Goal: Transaction & Acquisition: Purchase product/service

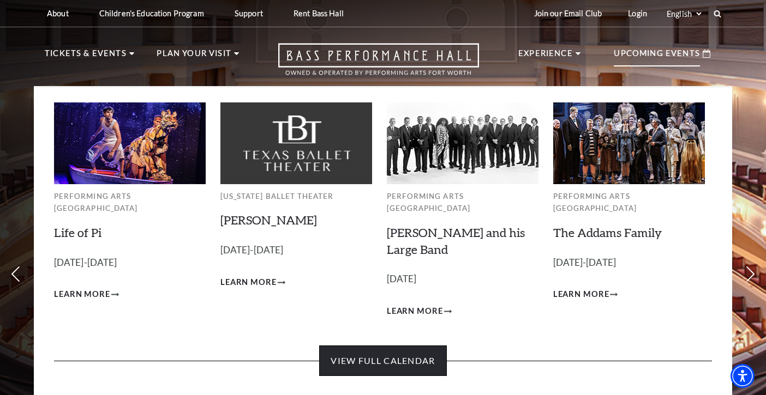
click at [372, 349] on link "View Full Calendar" at bounding box center [382, 361] width 127 height 31
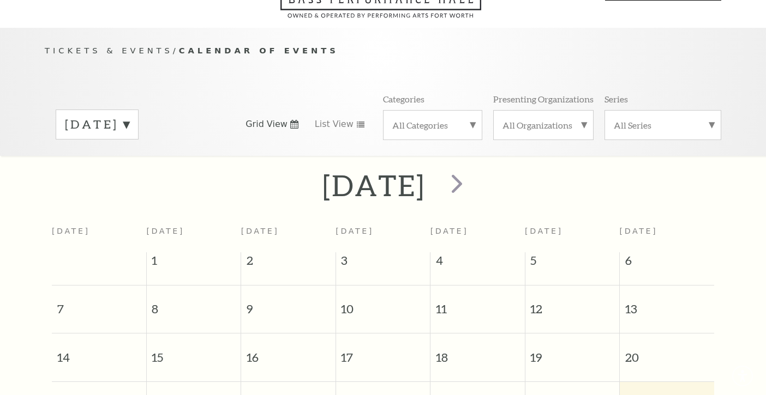
scroll to position [96, 0]
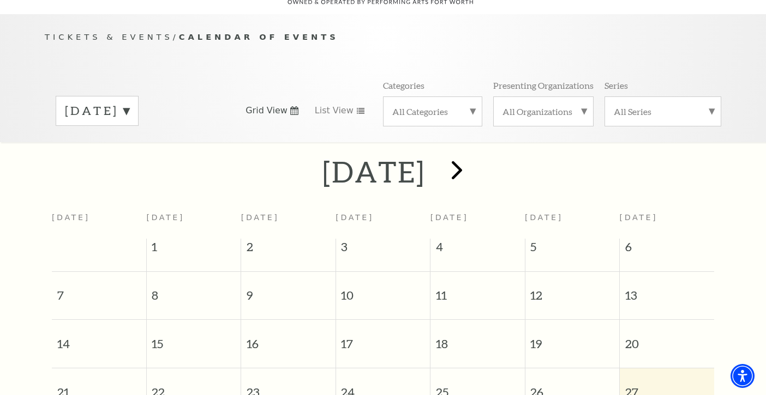
click at [472, 154] on span "next" at bounding box center [456, 169] width 31 height 31
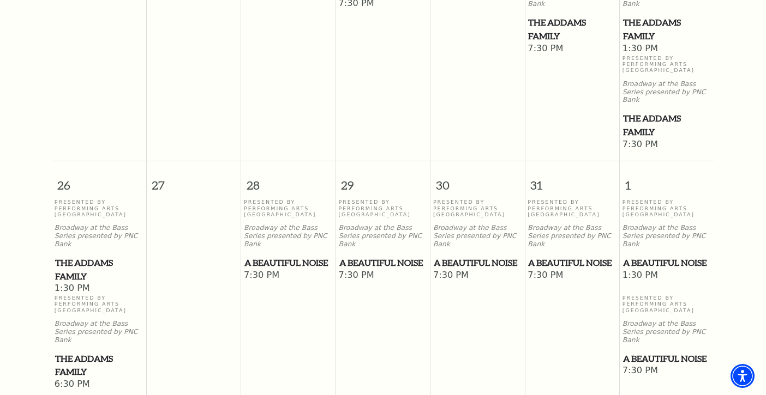
scroll to position [869, 0]
click at [387, 269] on span "7:30 PM" at bounding box center [383, 275] width 89 height 12
click at [369, 224] on p "Broadway at the Bass Series presented by PNC Bank" at bounding box center [383, 236] width 89 height 24
click at [357, 199] on p "Presented By Performing Arts Fort Worth" at bounding box center [383, 208] width 89 height 19
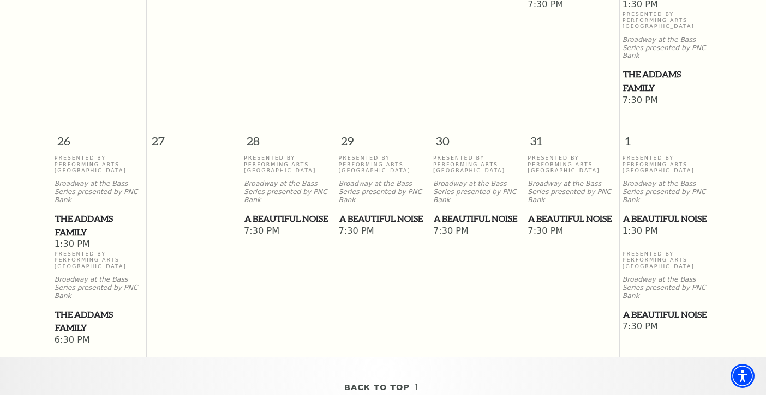
scroll to position [889, 0]
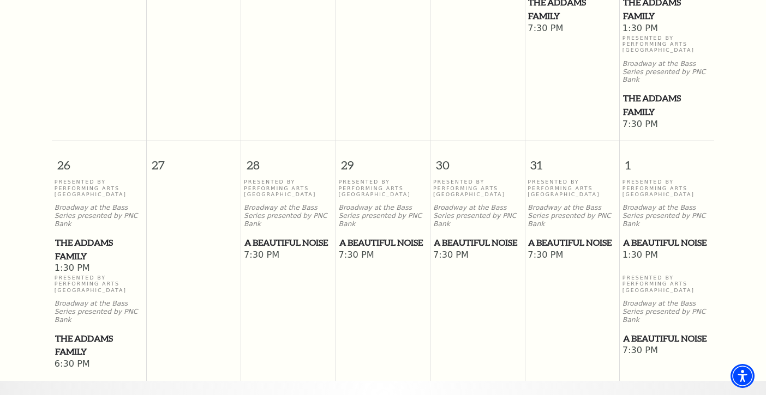
click at [355, 236] on span "A Beautiful Noise" at bounding box center [383, 243] width 88 height 14
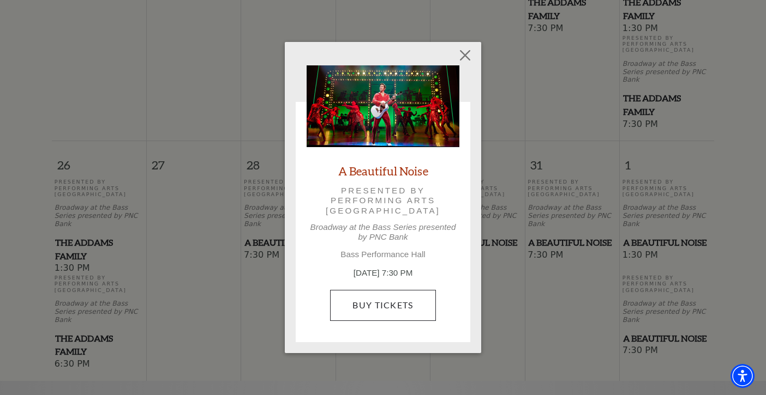
click at [374, 299] on link "Buy Tickets" at bounding box center [382, 305] width 105 height 31
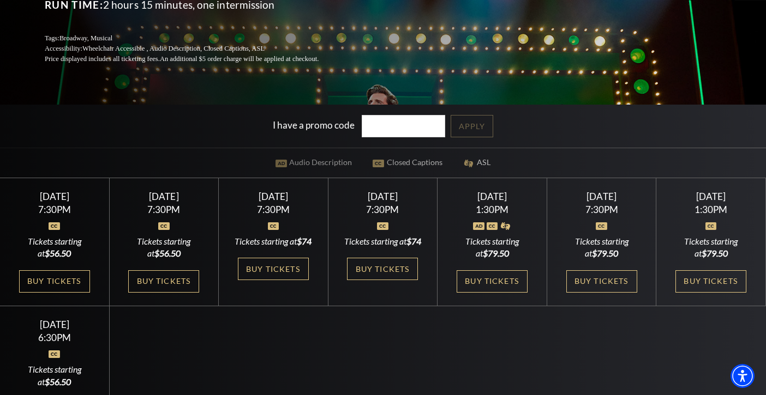
scroll to position [206, 0]
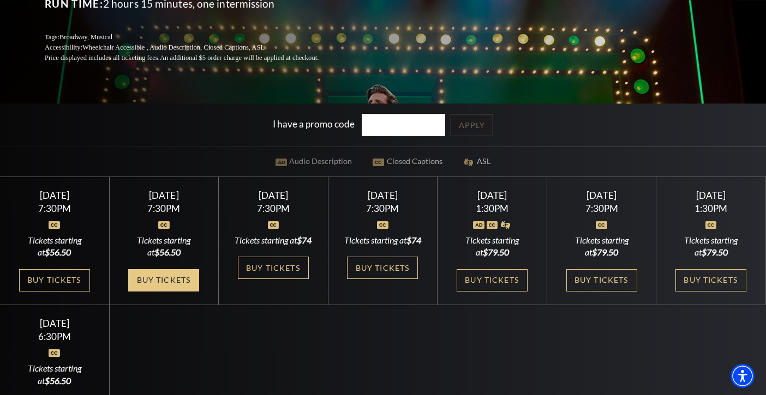
click at [177, 291] on link "Buy Tickets" at bounding box center [163, 280] width 71 height 22
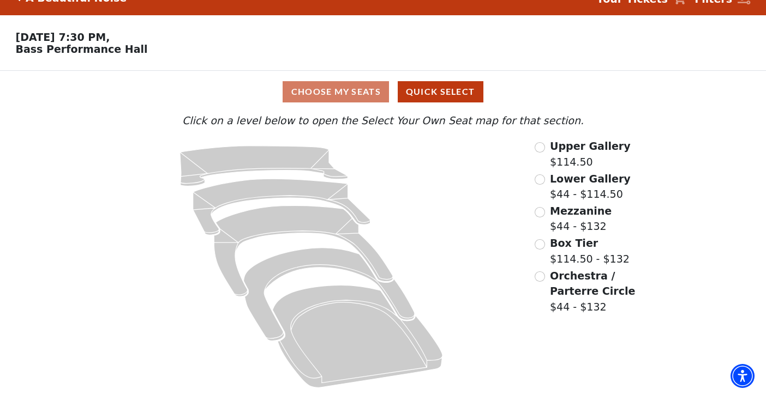
scroll to position [19, 0]
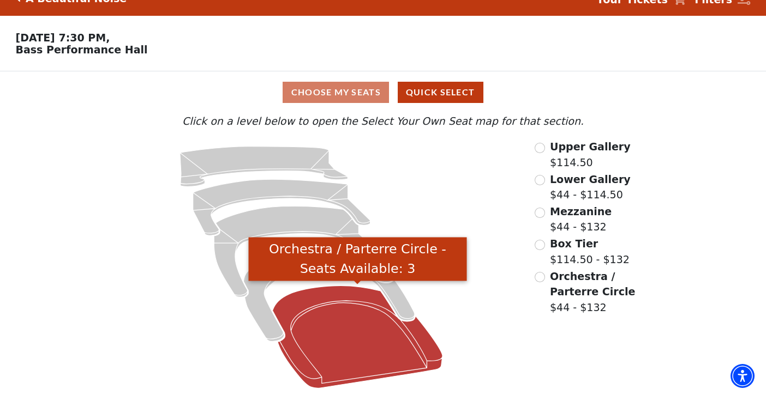
click at [328, 319] on icon "Orchestra / Parterre Circle - Seats Available: 3" at bounding box center [357, 337] width 170 height 103
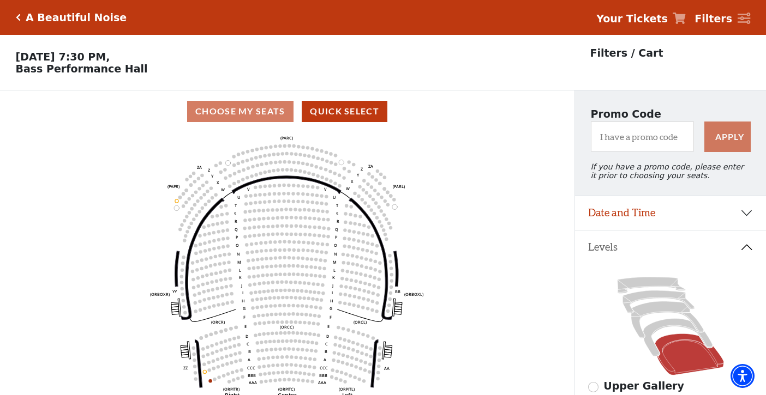
scroll to position [51, 0]
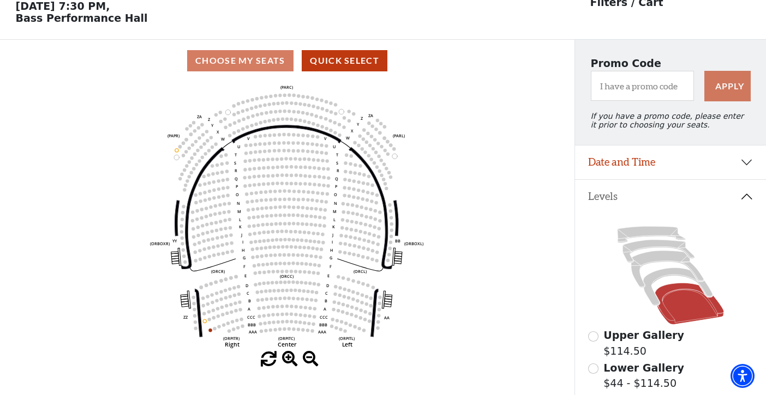
click at [747, 161] on button "Date and Time" at bounding box center [670, 163] width 191 height 34
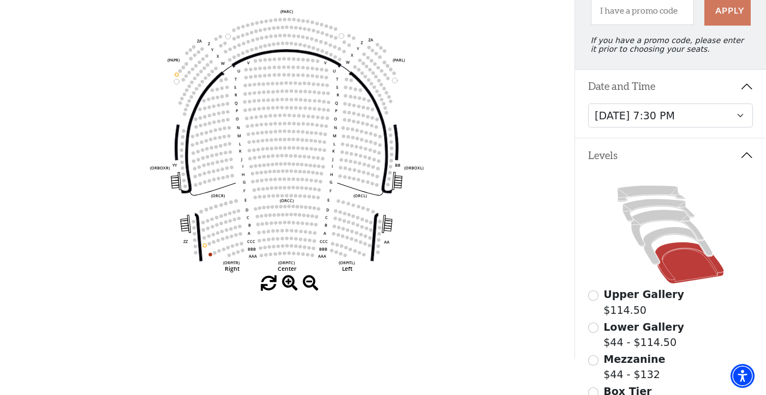
scroll to position [121, 0]
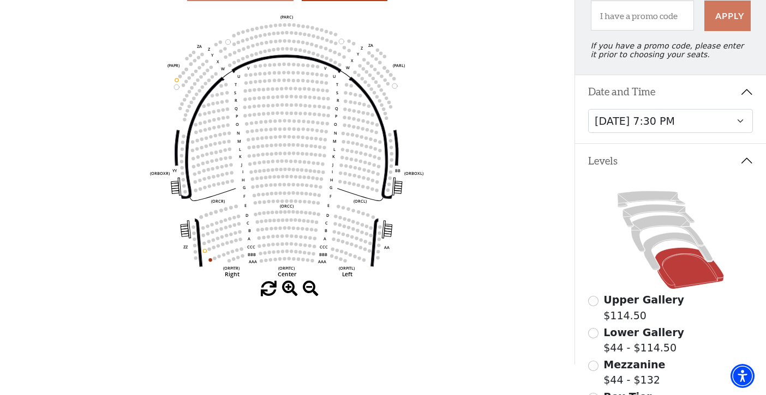
click at [280, 207] on icon "Left (ORPITL) Right (ORPITR) Center (ORPITC) ZZ AA YY BB ZA ZA (ORCL) (ORCR) (O…" at bounding box center [287, 146] width 517 height 270
click at [275, 182] on icon "Left (ORPITL) Right (ORPITR) Center (ORPITC) ZZ AA YY BB ZA ZA (ORCL) (ORCR) (O…" at bounding box center [287, 146] width 517 height 270
click at [289, 158] on icon "Left (ORPITL) Right (ORPITR) Center (ORPITC) ZZ AA YY BB ZA ZA (ORCL) (ORCR) (O…" at bounding box center [287, 146] width 517 height 270
click at [281, 104] on circle at bounding box center [281, 104] width 3 height 3
click at [275, 39] on icon "Left (ORPITL) Right (ORPITR) Center (ORPITC) ZZ AA YY BB ZA ZA (ORCL) (ORCR) (O…" at bounding box center [287, 146] width 517 height 270
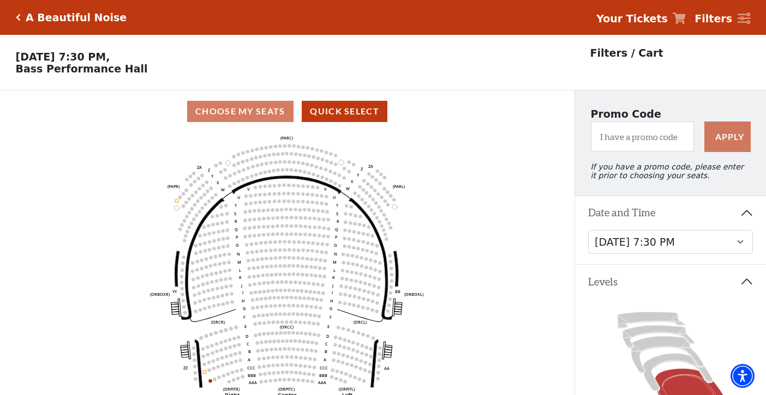
scroll to position [5, 0]
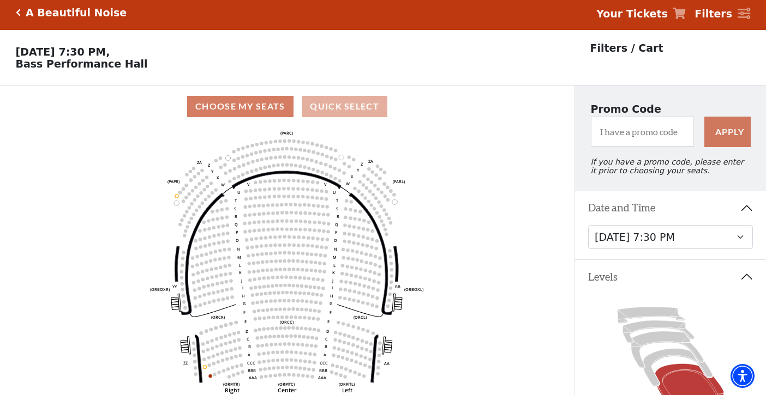
click at [353, 106] on button "Quick Select" at bounding box center [345, 106] width 86 height 21
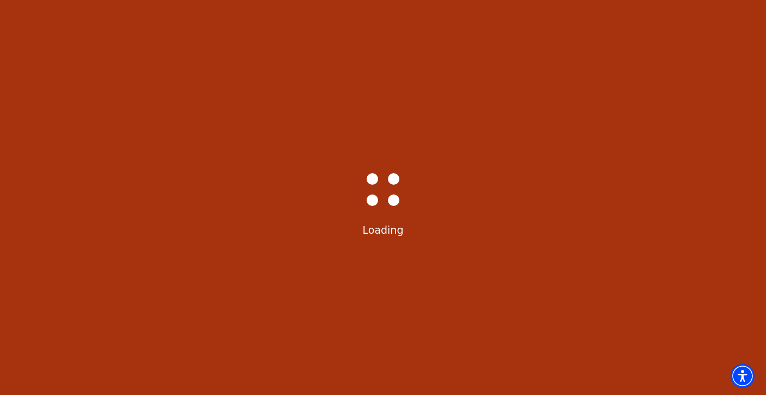
select select "6221"
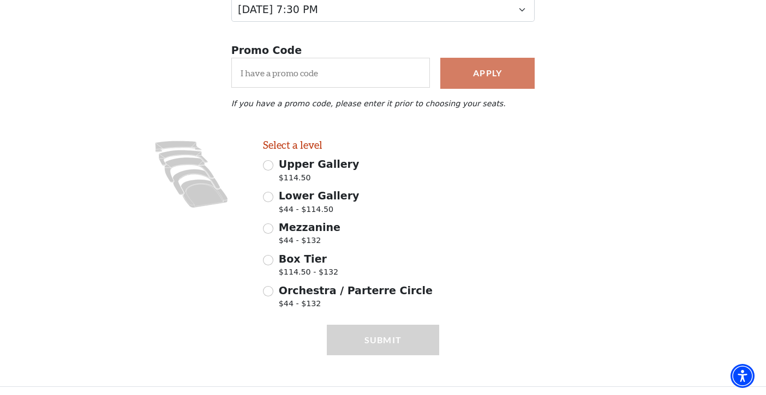
scroll to position [171, 0]
click at [268, 226] on input "Mezzanine $44 - $132" at bounding box center [268, 229] width 10 height 10
radio input "true"
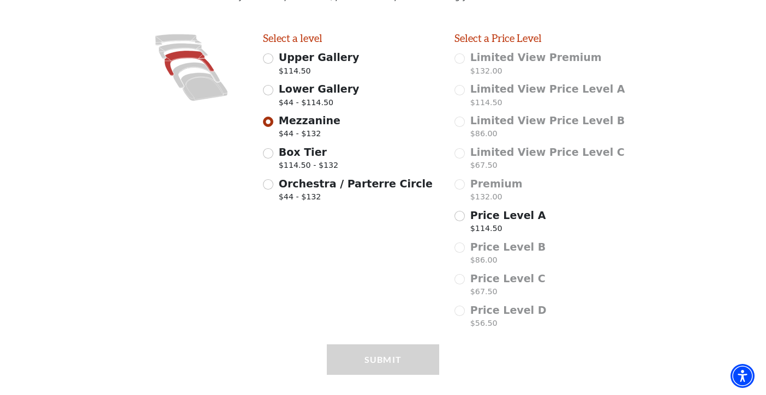
scroll to position [296, 0]
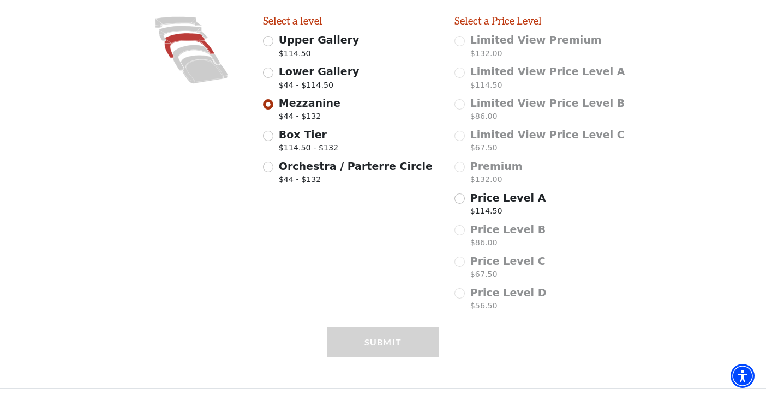
click at [324, 221] on div "Select a level Upper Gallery $114.50 Lower Gallery $44 - $114.50 Mezzanine $44 …" at bounding box center [350, 166] width 191 height 302
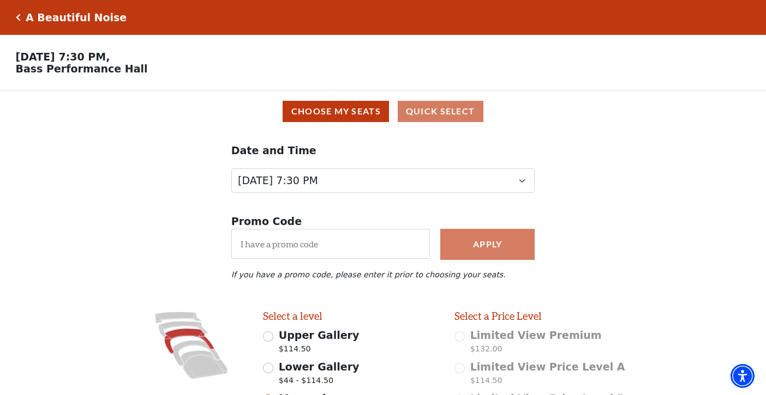
scroll to position [0, 0]
click at [343, 114] on button "Choose My Seats" at bounding box center [336, 111] width 106 height 21
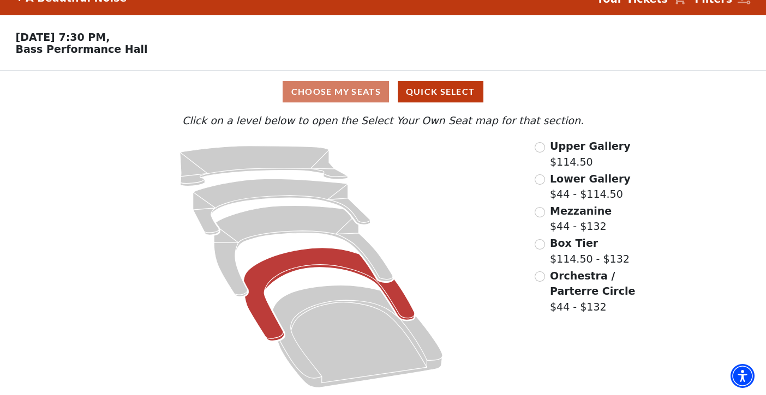
scroll to position [19, 0]
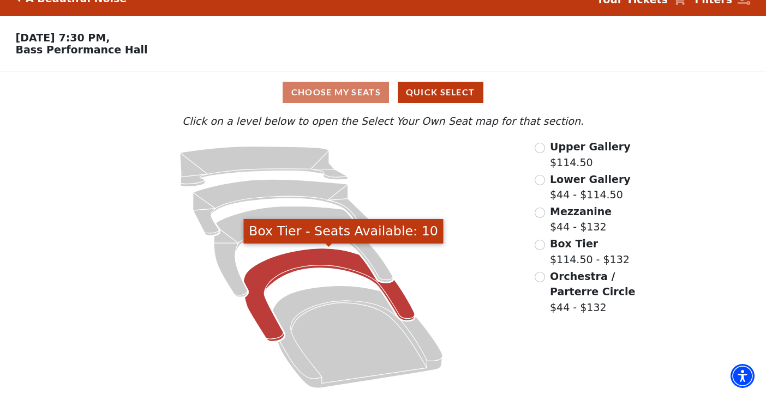
click at [306, 259] on icon "Box Tier - Seats Available: 10" at bounding box center [328, 295] width 171 height 93
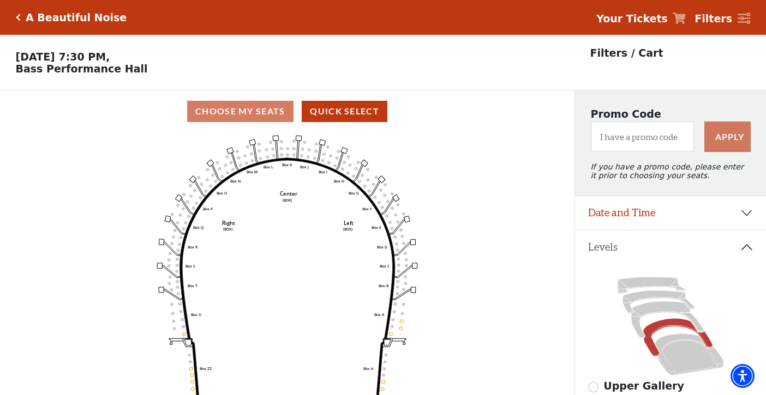
scroll to position [0, 0]
click at [275, 153] on icon "Left (BOX) Right (BOX) Center (BOX) Box ZZ Box U Box T Box S Box R Box Q Box P …" at bounding box center [287, 268] width 517 height 270
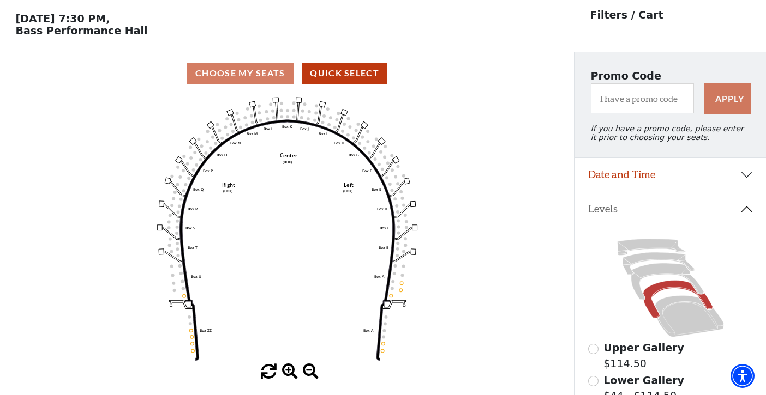
scroll to position [50, 0]
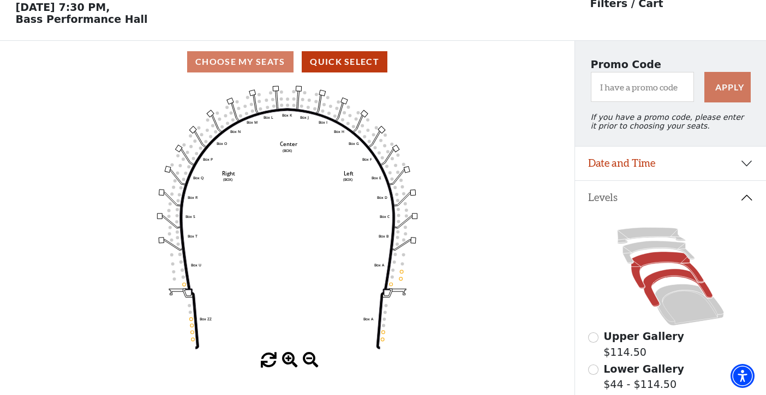
click at [645, 255] on icon at bounding box center [667, 270] width 73 height 37
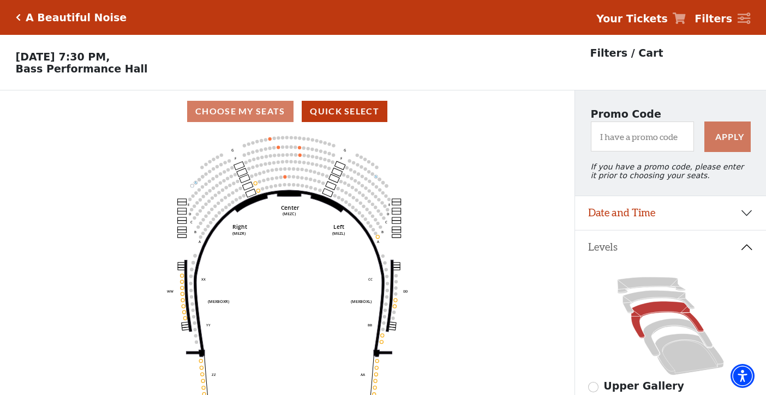
scroll to position [51, 0]
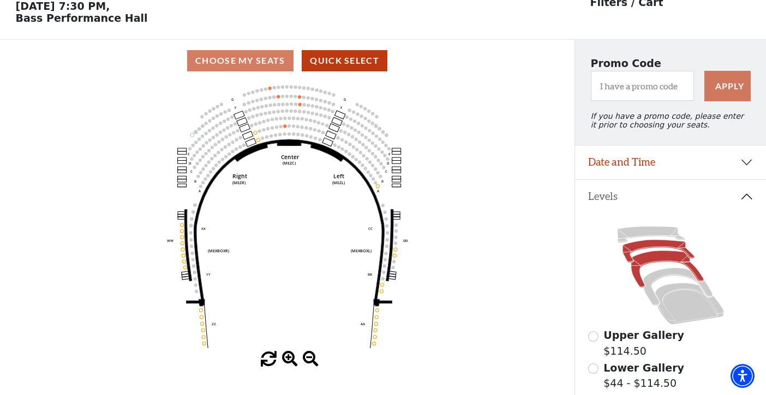
click at [646, 246] on icon at bounding box center [658, 251] width 72 height 23
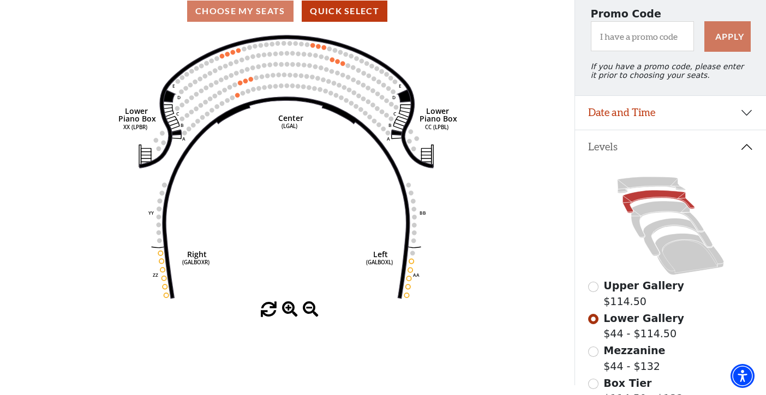
scroll to position [101, 0]
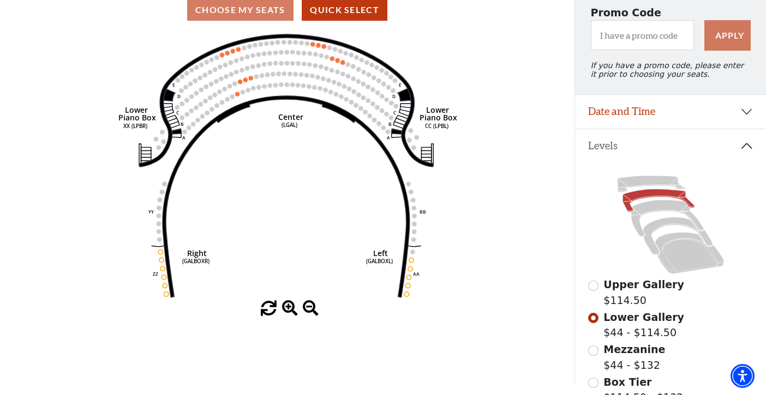
click at [744, 112] on button "Date and Time" at bounding box center [670, 112] width 191 height 34
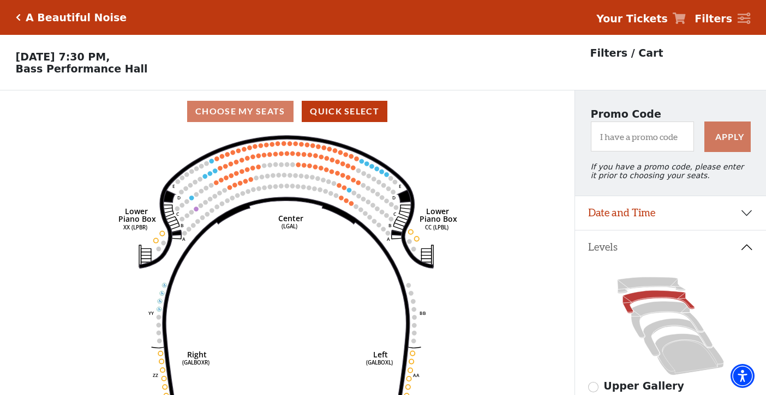
scroll to position [51, 0]
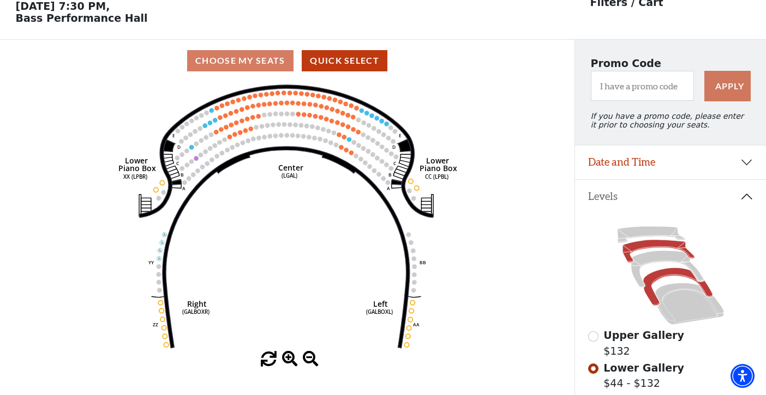
click at [655, 277] on icon at bounding box center [677, 287] width 69 height 38
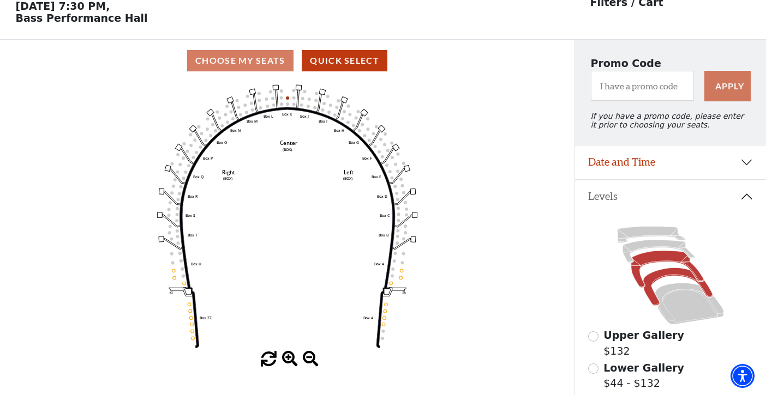
click at [657, 260] on icon at bounding box center [667, 269] width 73 height 37
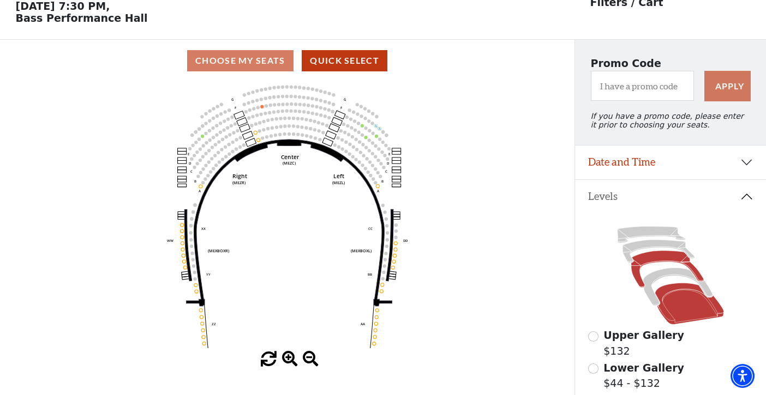
click at [669, 290] on icon at bounding box center [689, 304] width 69 height 41
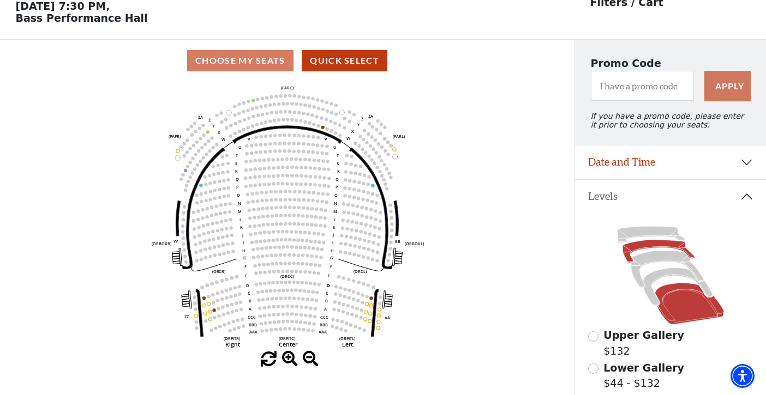
click at [650, 243] on icon at bounding box center [658, 251] width 72 height 23
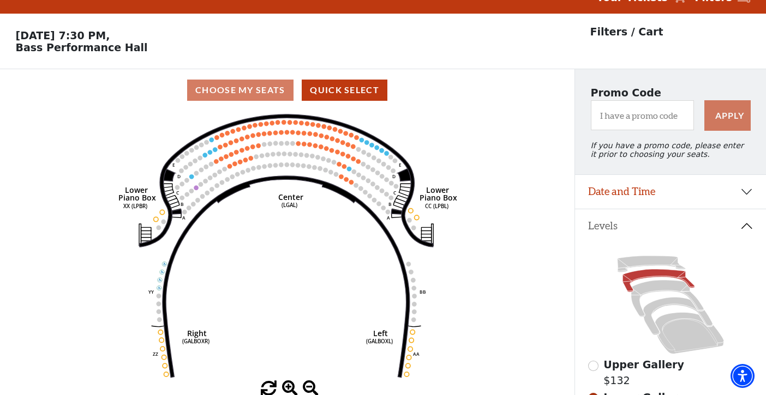
scroll to position [21, 0]
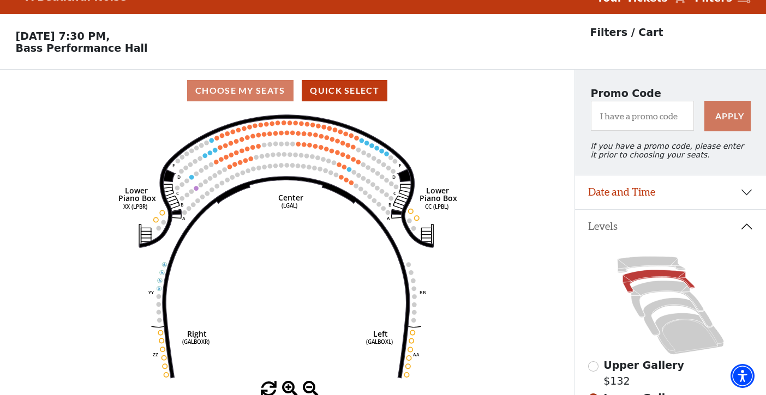
click at [746, 193] on button "Date and Time" at bounding box center [670, 193] width 191 height 34
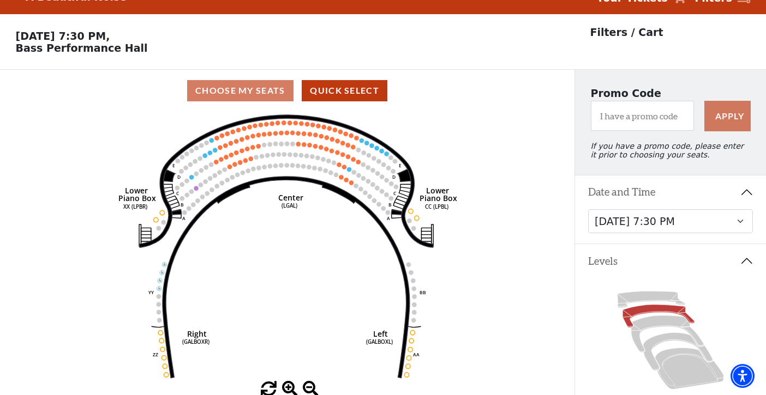
click at [746, 193] on button "Date and Time" at bounding box center [670, 193] width 191 height 34
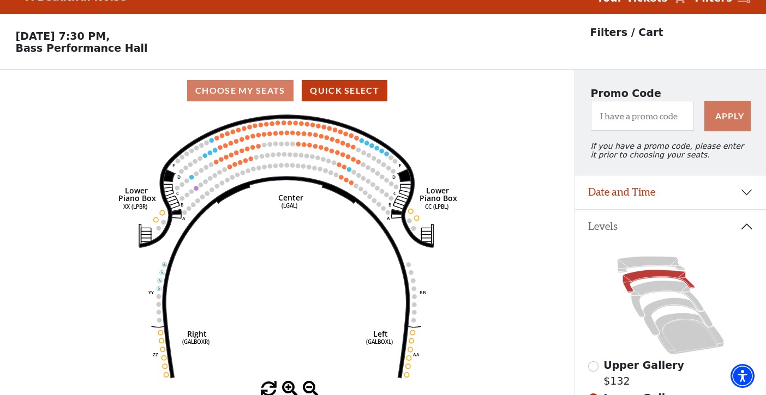
click at [748, 191] on button "Date and Time" at bounding box center [670, 193] width 191 height 34
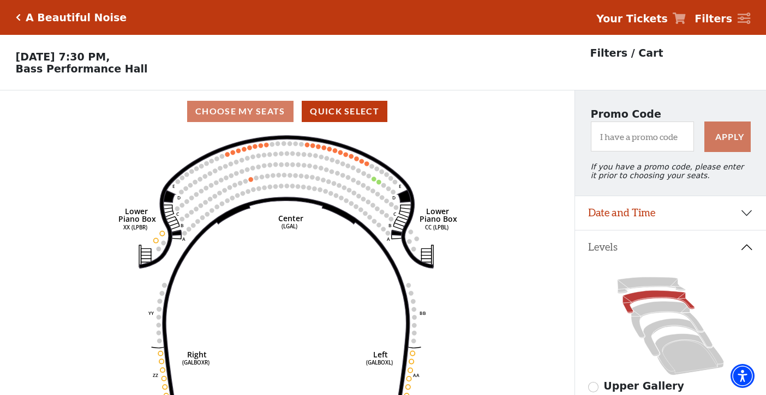
scroll to position [51, 0]
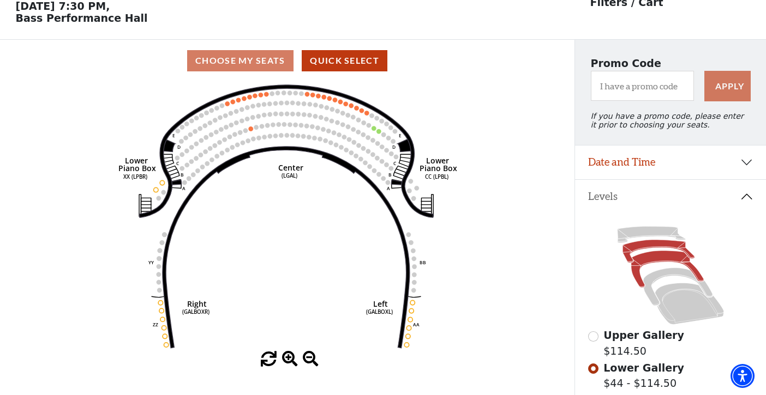
click at [654, 260] on icon at bounding box center [667, 269] width 73 height 37
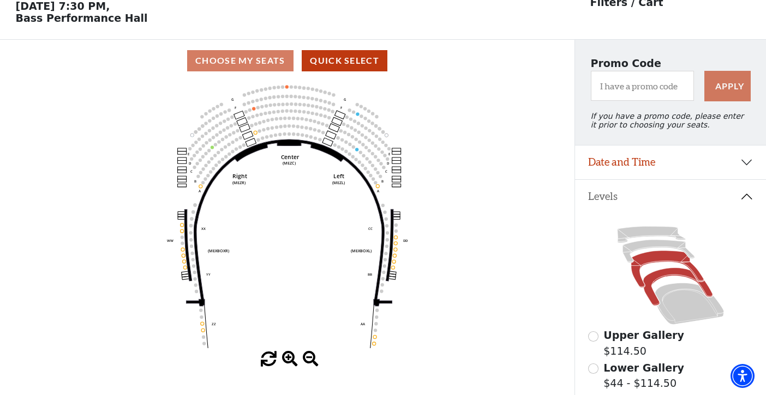
click at [665, 276] on icon at bounding box center [677, 287] width 69 height 38
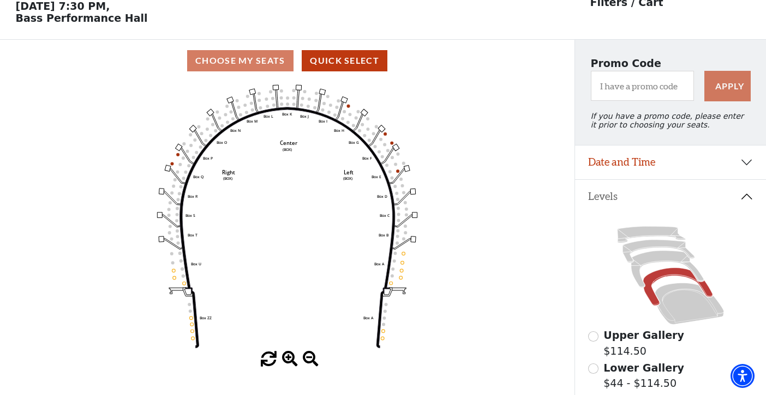
click at [747, 162] on button "Date and Time" at bounding box center [670, 163] width 191 height 34
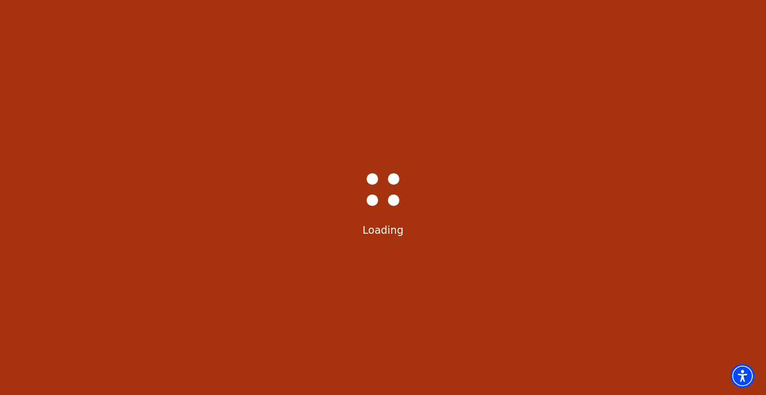
scroll to position [51, 0]
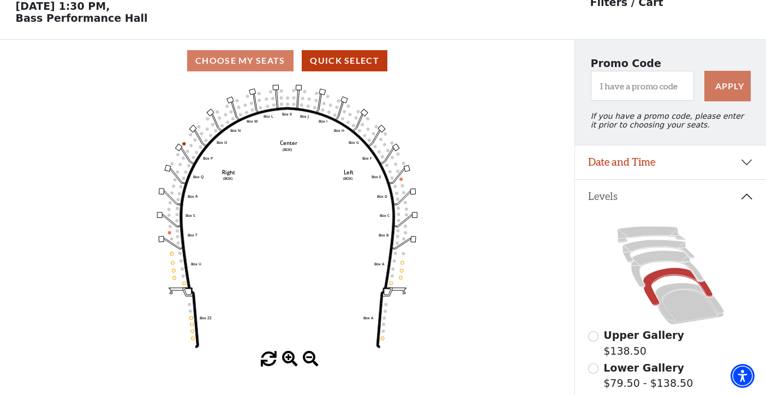
click at [667, 275] on icon at bounding box center [677, 287] width 69 height 38
click at [663, 257] on icon at bounding box center [667, 269] width 73 height 37
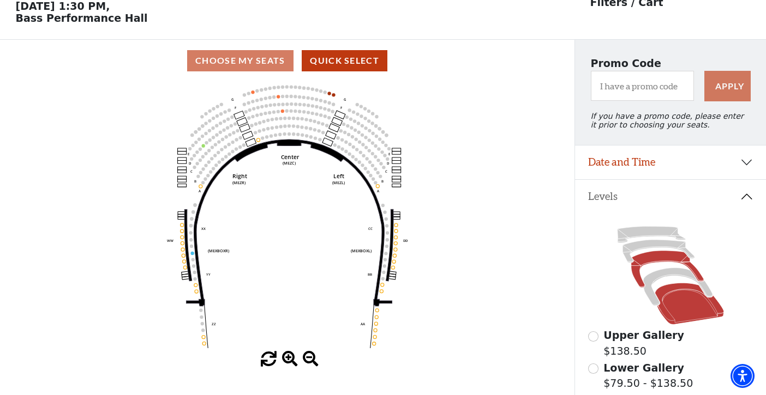
click at [664, 293] on icon at bounding box center [689, 304] width 69 height 41
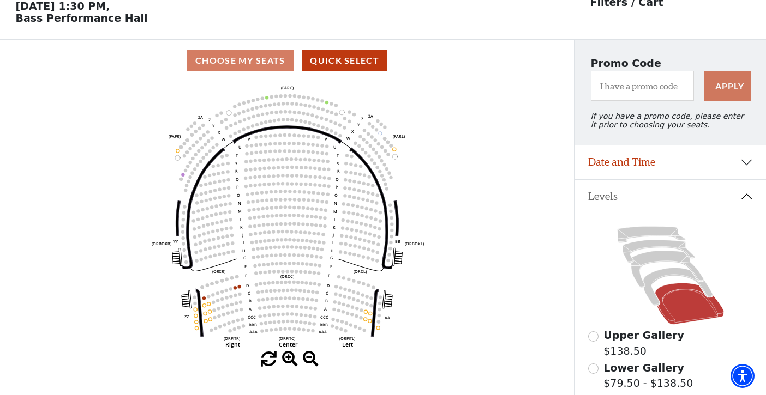
click at [746, 164] on button "Date and Time" at bounding box center [670, 163] width 191 height 34
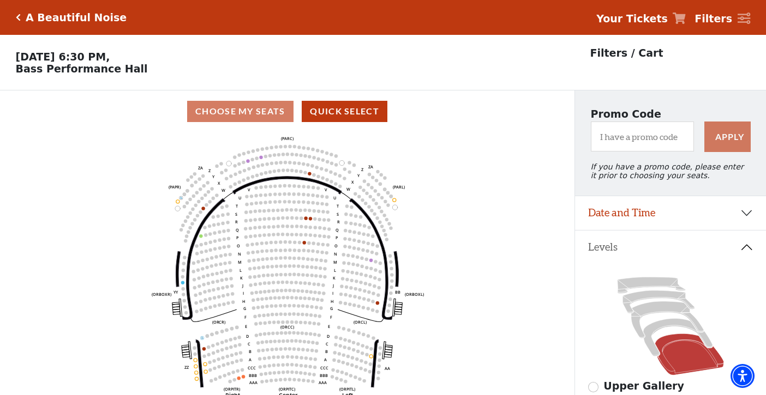
scroll to position [51, 0]
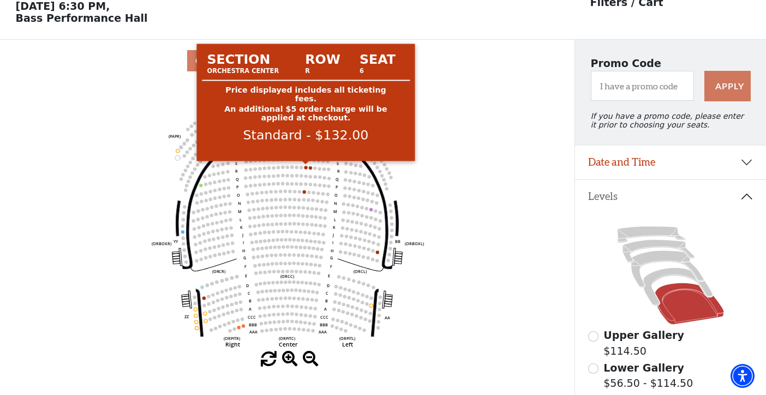
click at [307, 167] on circle at bounding box center [305, 167] width 3 height 3
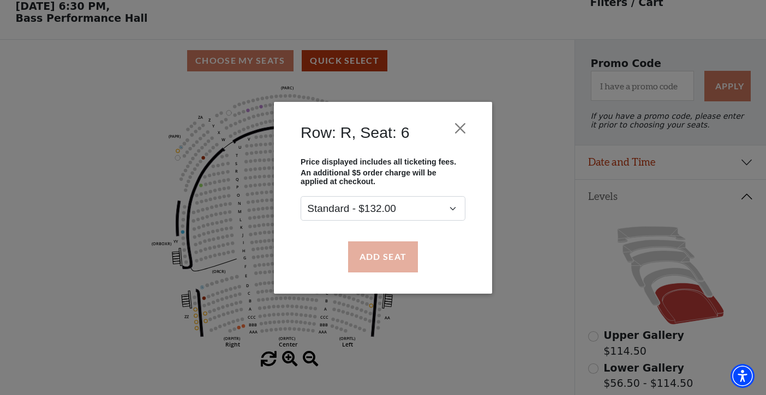
click at [395, 254] on button "Add Seat" at bounding box center [383, 257] width 70 height 31
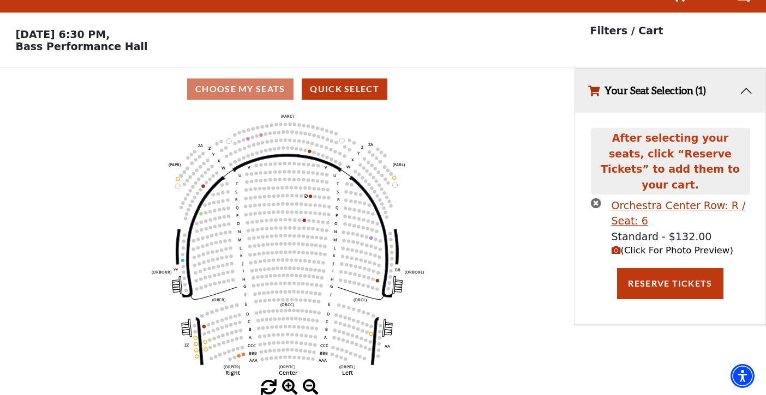
scroll to position [0, 0]
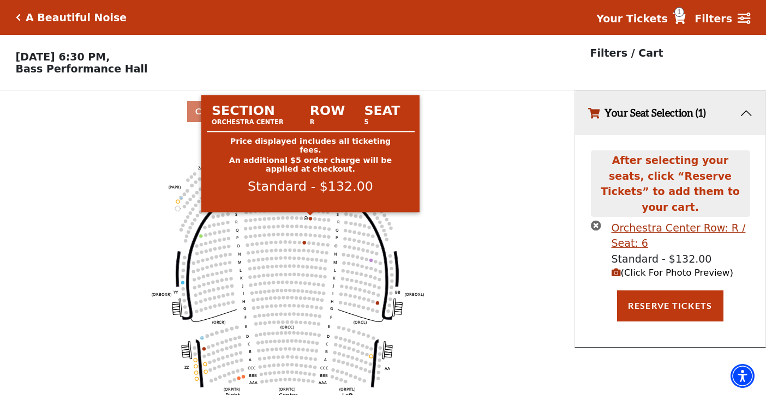
click at [311, 220] on circle at bounding box center [310, 218] width 3 height 3
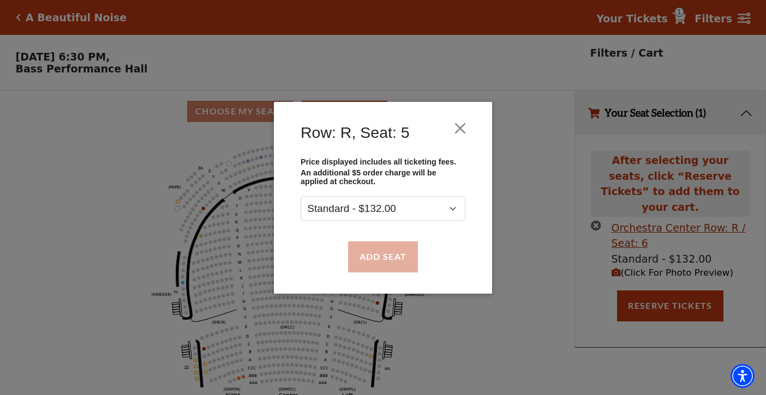
click at [392, 256] on button "Add Seat" at bounding box center [383, 257] width 70 height 31
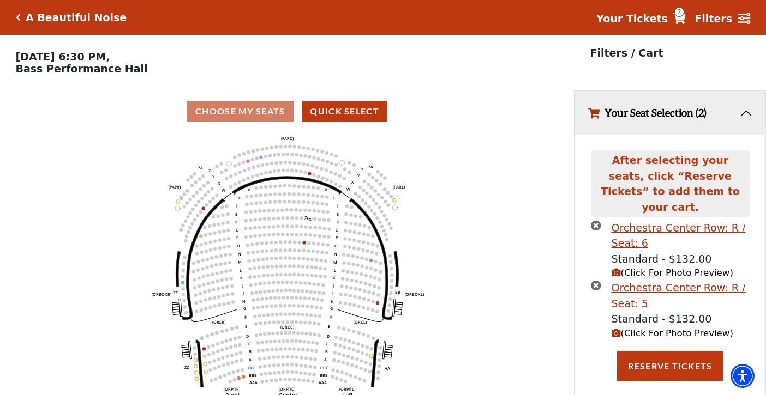
click at [617, 268] on icon "(Click For Photo Preview)" at bounding box center [615, 272] width 9 height 9
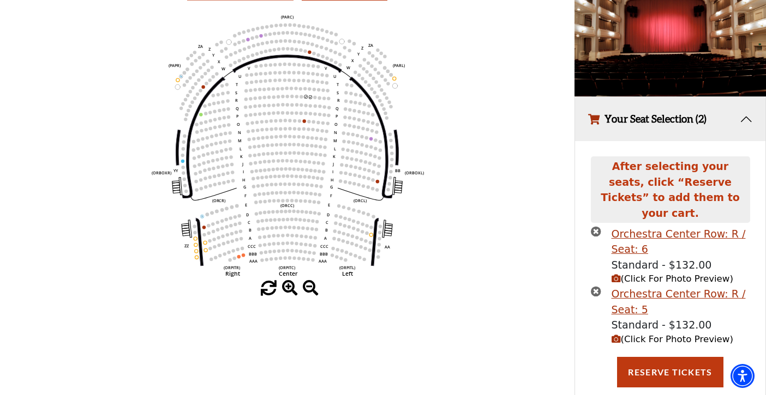
scroll to position [121, 0]
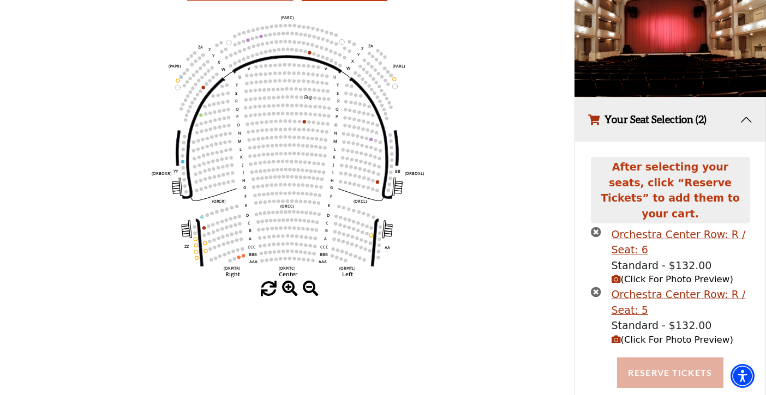
click at [666, 358] on button "Reserve Tickets" at bounding box center [670, 373] width 106 height 31
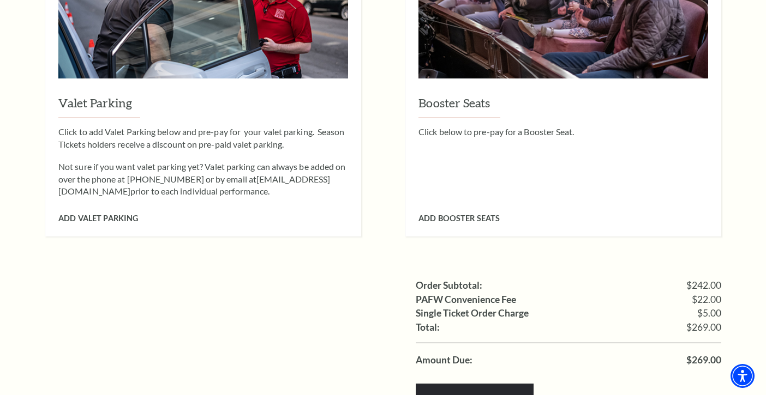
scroll to position [874, 0]
click at [118, 213] on span "Add Valet Parking" at bounding box center [98, 217] width 80 height 9
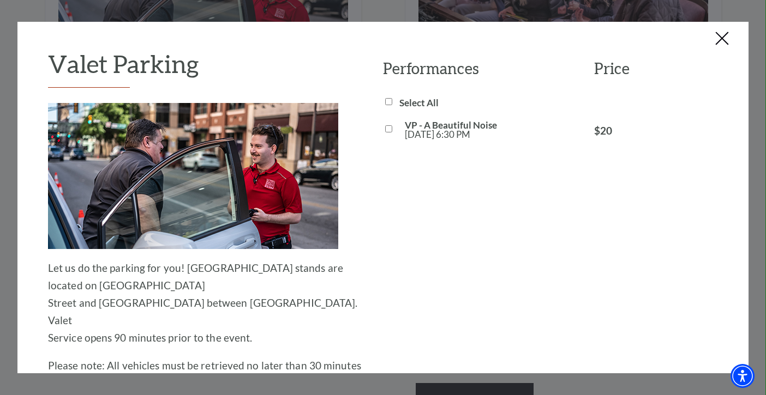
click at [388, 128] on input "VP - A Beautiful Noise Sun, Nov 02 6:30 PM" at bounding box center [388, 128] width 7 height 7
checkbox input "true"
click at [725, 39] on button "Close this dialog window" at bounding box center [721, 39] width 17 height 17
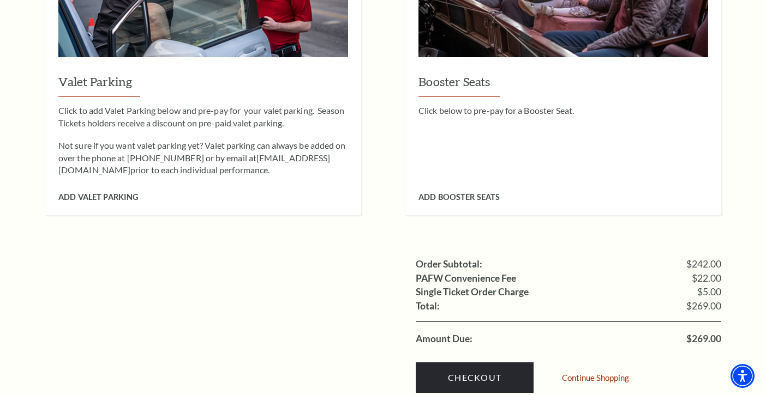
scroll to position [898, 0]
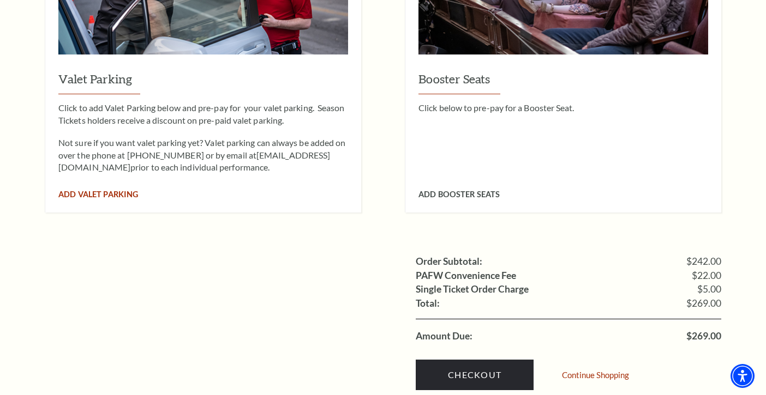
click at [119, 190] on span "Add Valet Parking" at bounding box center [98, 194] width 80 height 9
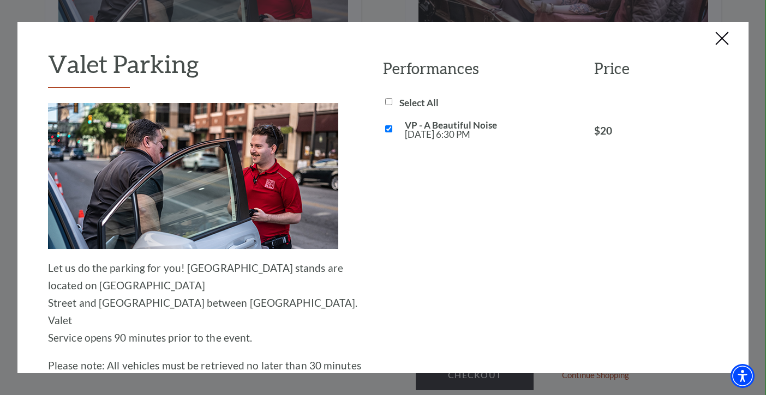
click at [718, 41] on button "Close this dialog window" at bounding box center [721, 39] width 17 height 17
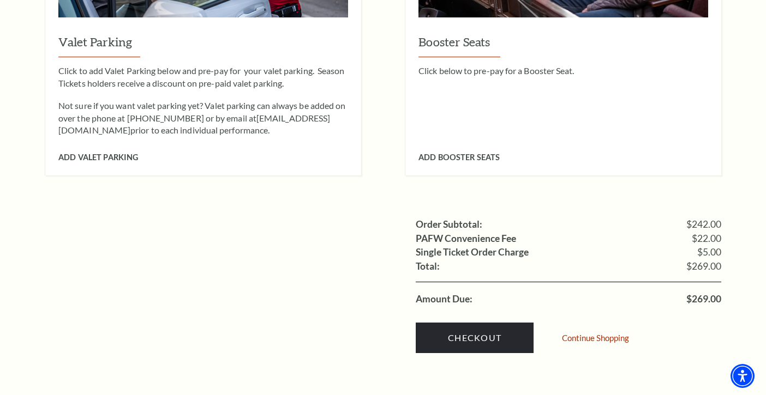
scroll to position [934, 0]
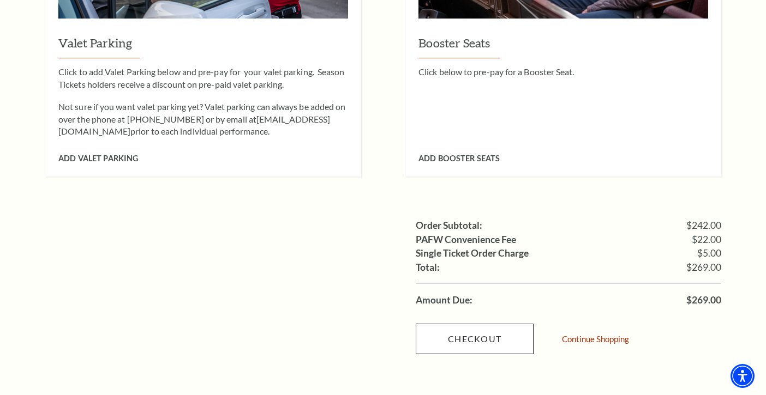
click at [484, 324] on link "Checkout" at bounding box center [475, 339] width 118 height 31
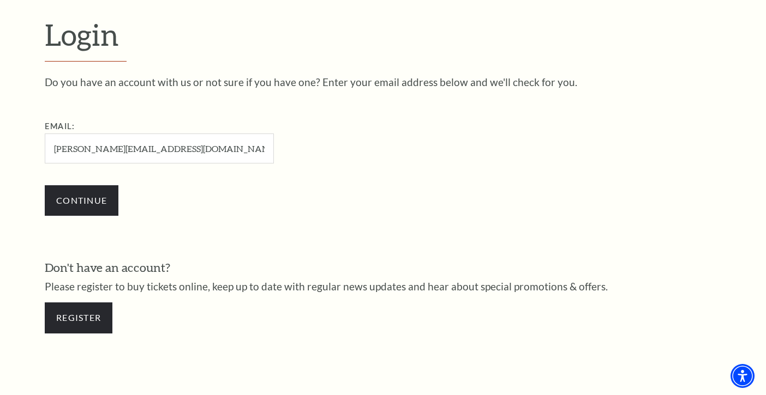
scroll to position [305, 0]
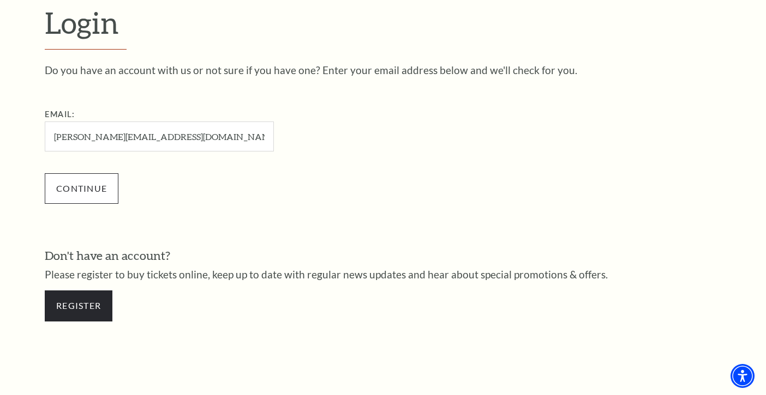
type input "robin.kuntz59@gmail.com"
click at [78, 181] on input "Continue" at bounding box center [82, 188] width 74 height 31
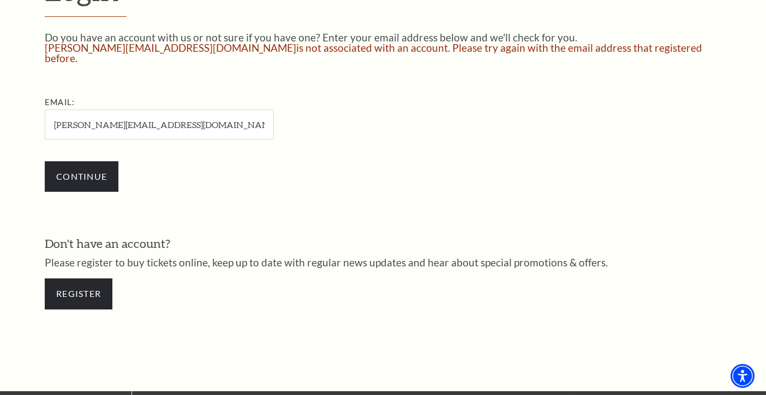
scroll to position [339, 0]
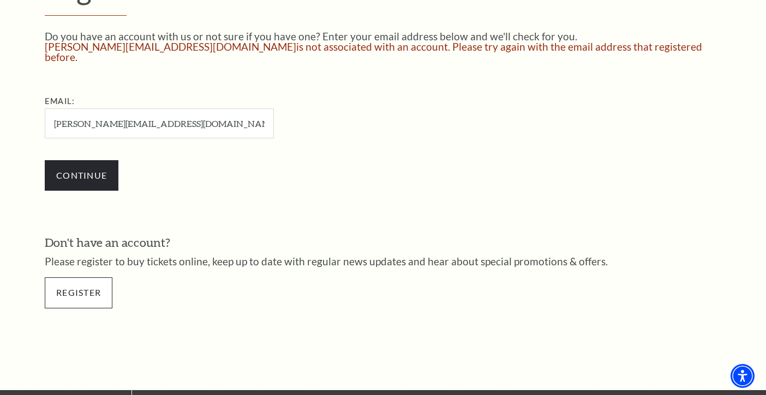
click at [94, 278] on link "Register" at bounding box center [79, 293] width 68 height 31
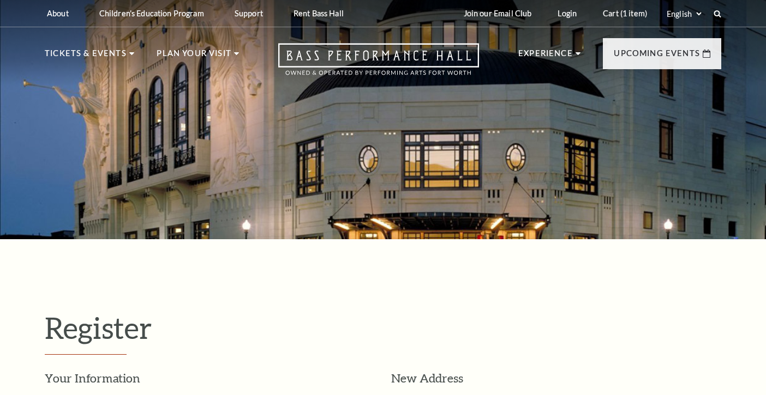
select select "1"
select select "[GEOGRAPHIC_DATA]"
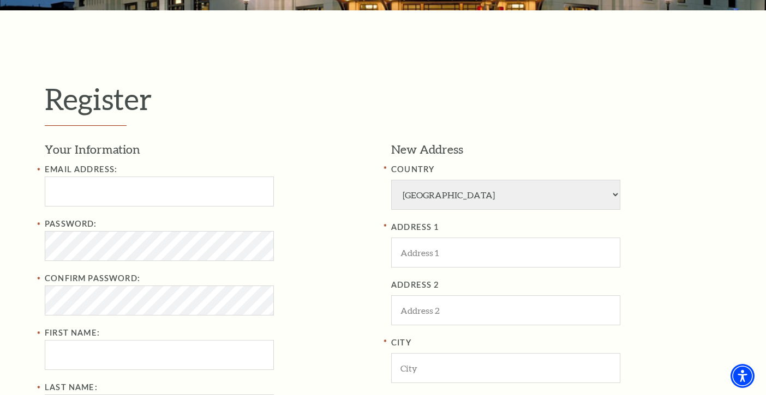
scroll to position [232, 0]
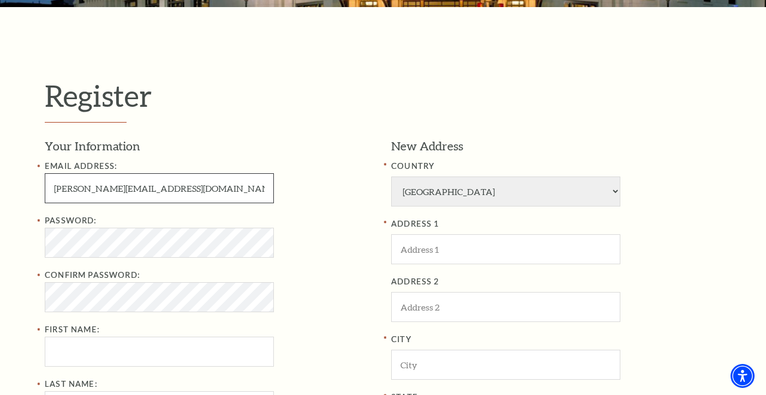
type input "[PERSON_NAME][EMAIL_ADDRESS][DOMAIN_NAME]"
click at [58, 232] on div "Search Register Your Information Email Address: robin.kuntz59@gmail.com Passwor…" at bounding box center [383, 356] width 766 height 1191
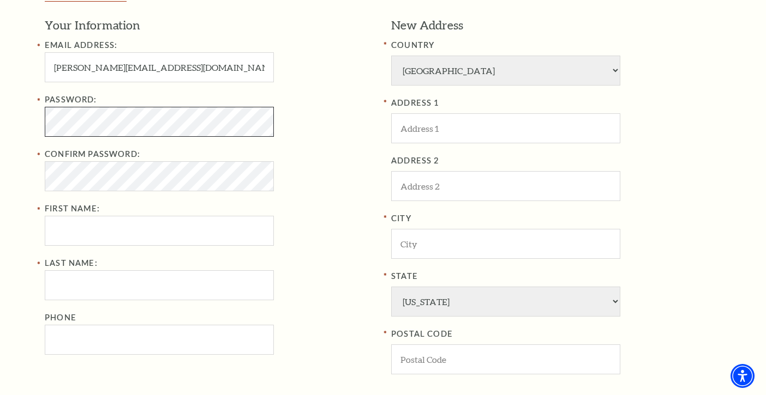
scroll to position [358, 0]
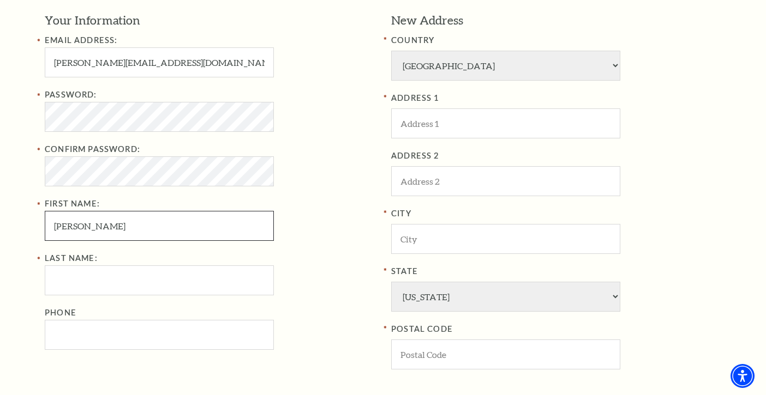
type input "Robin"
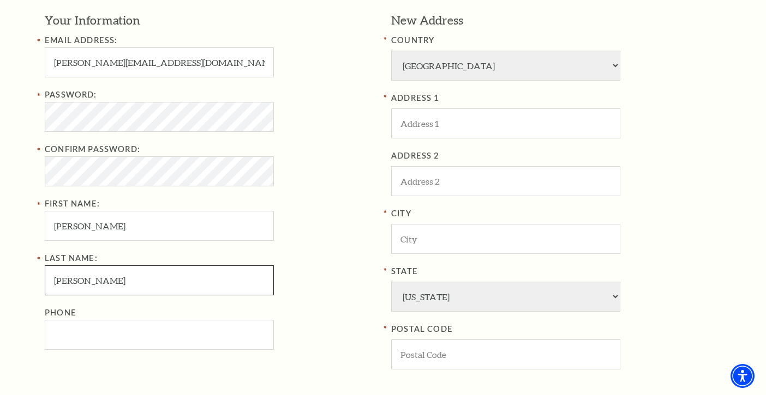
type input "Kuntz"
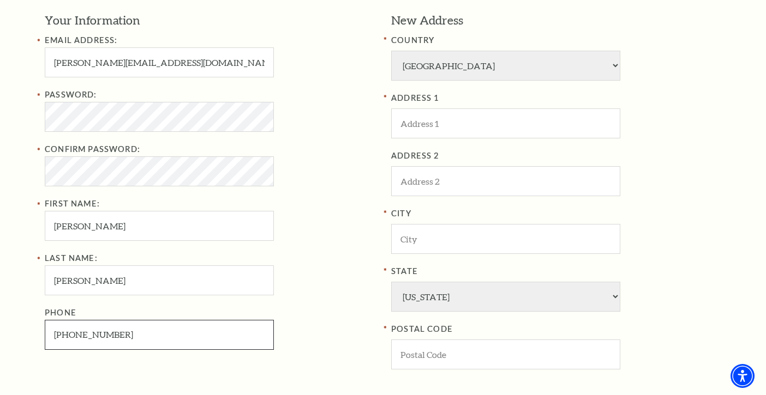
type input "817-946-7484"
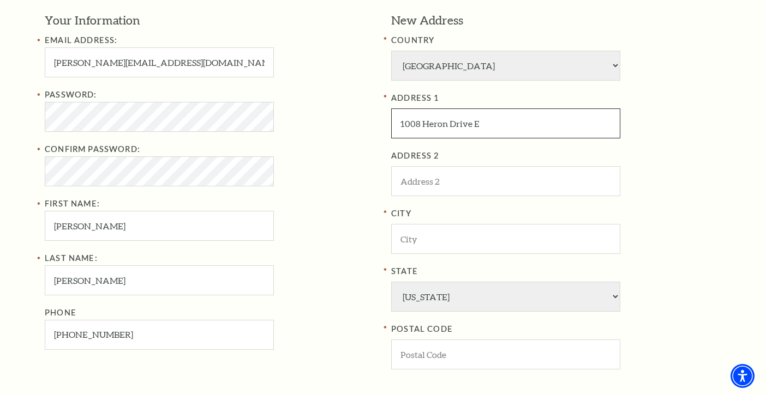
type input "1008 Heron Drive E"
type input "Colleyville"
click at [533, 323] on label "POSTAL CODE" at bounding box center [556, 330] width 330 height 14
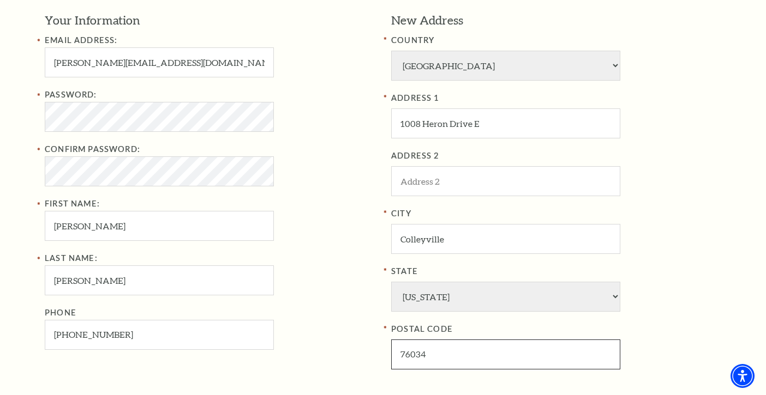
type input "76034"
click at [681, 334] on fieldset "New Address COUNTRY Afghanistan Albania Algeria Andorra Angola Antigua and Barb…" at bounding box center [556, 196] width 330 height 369
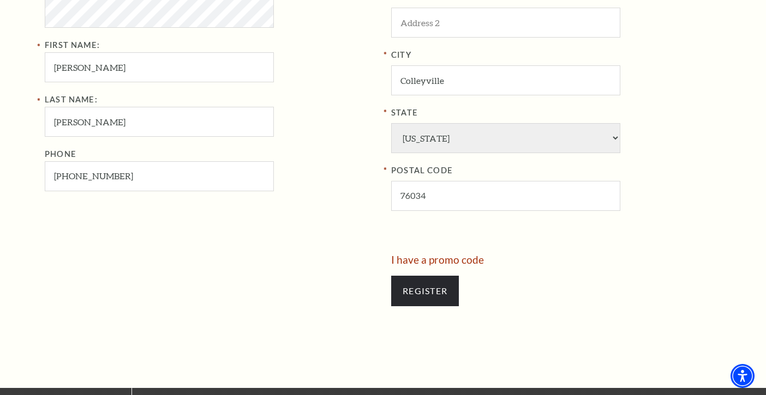
scroll to position [572, 0]
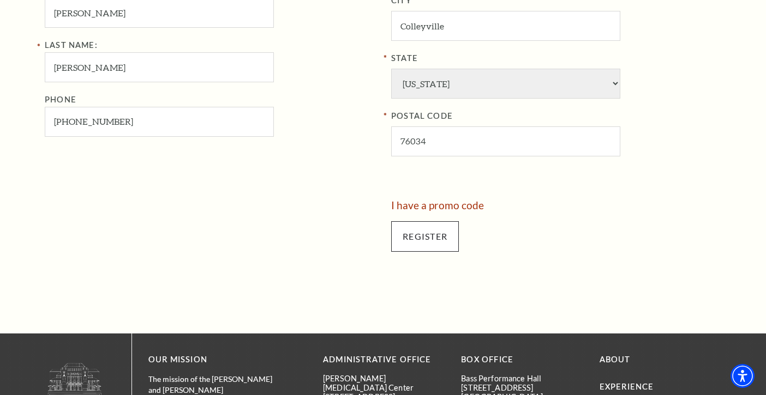
click at [442, 221] on input "Register" at bounding box center [425, 236] width 68 height 31
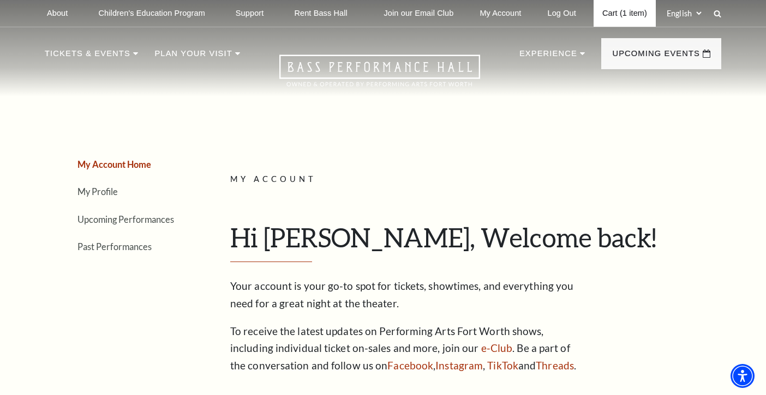
click at [609, 14] on link "Cart (1 item)" at bounding box center [624, 13] width 62 height 27
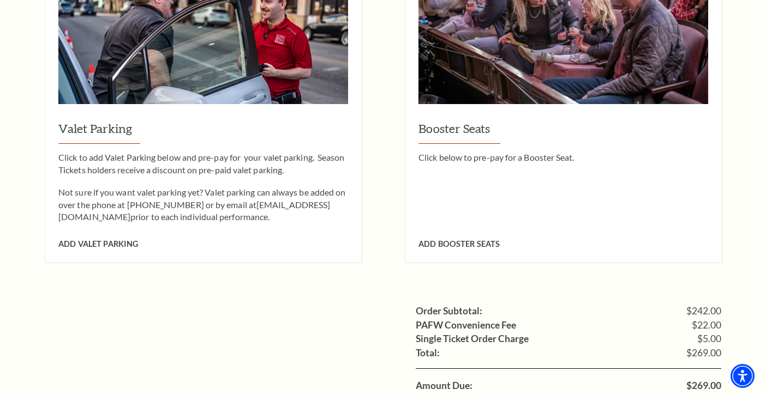
scroll to position [849, 0]
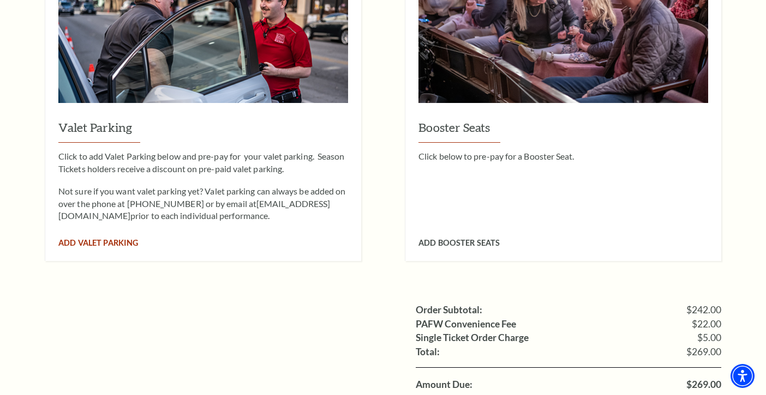
click at [127, 238] on span "Add Valet Parking" at bounding box center [98, 242] width 80 height 9
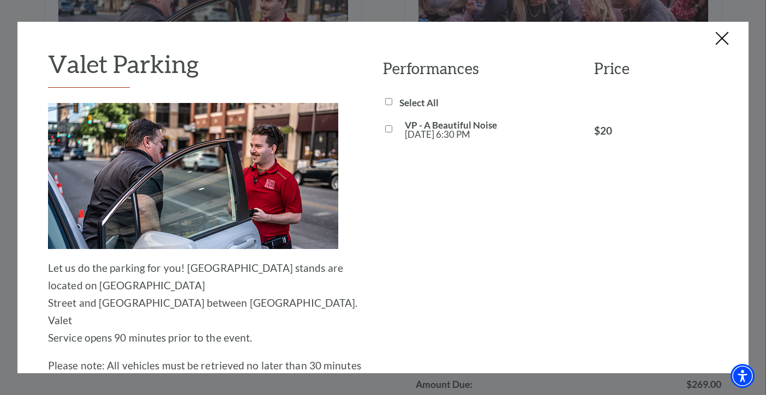
click at [387, 100] on input "Select All" at bounding box center [388, 101] width 7 height 7
checkbox input "true"
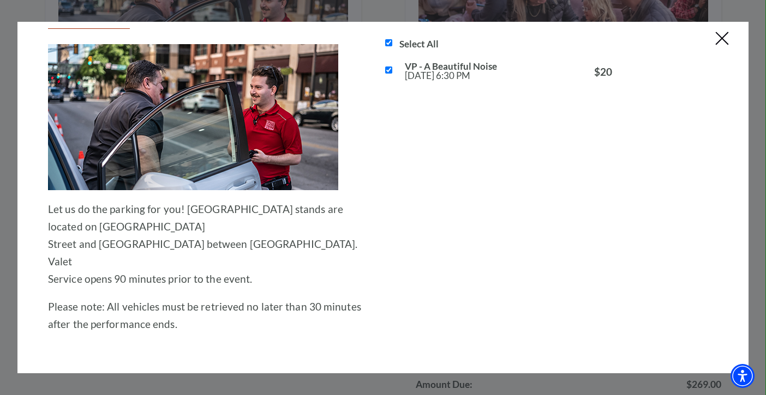
scroll to position [114, 0]
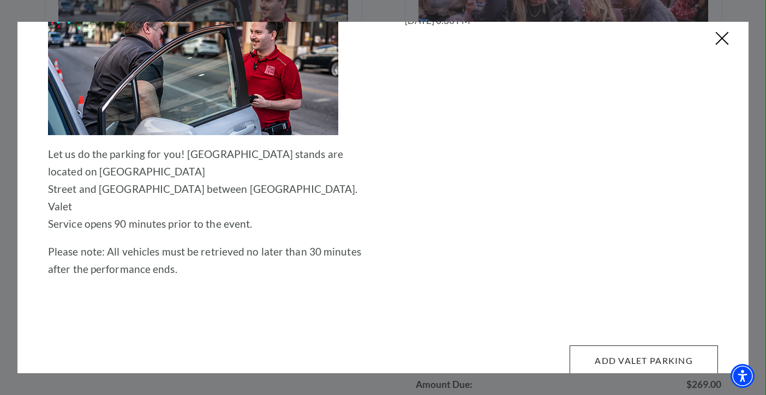
click at [632, 346] on button "Add Valet Parking" at bounding box center [643, 361] width 148 height 31
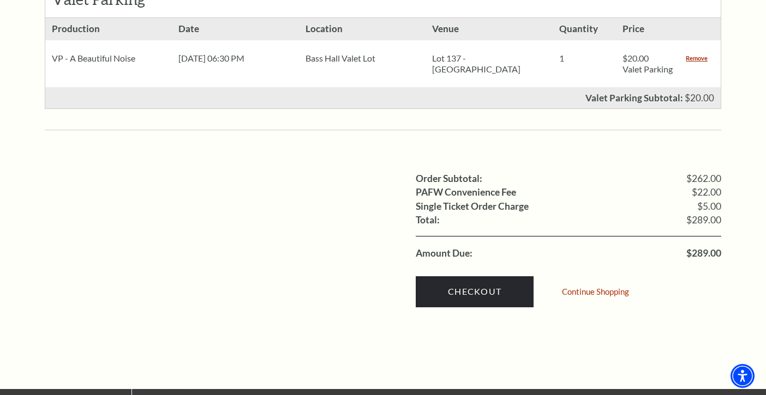
scroll to position [741, 0]
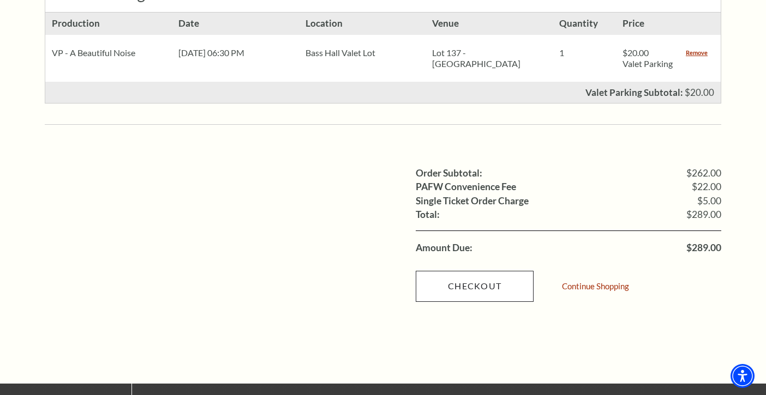
click at [490, 271] on link "Checkout" at bounding box center [475, 286] width 118 height 31
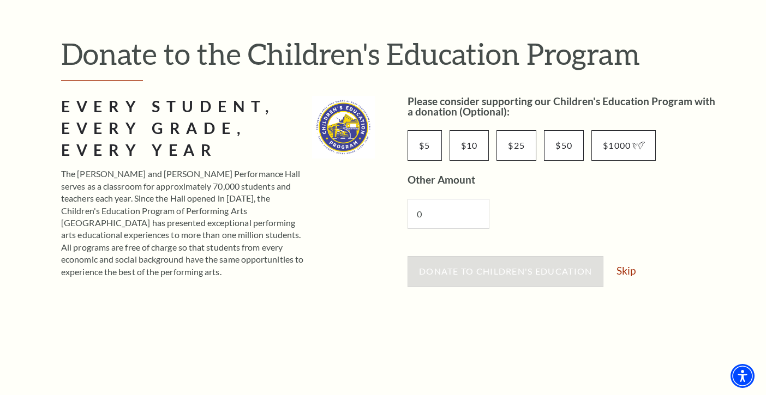
scroll to position [107, 0]
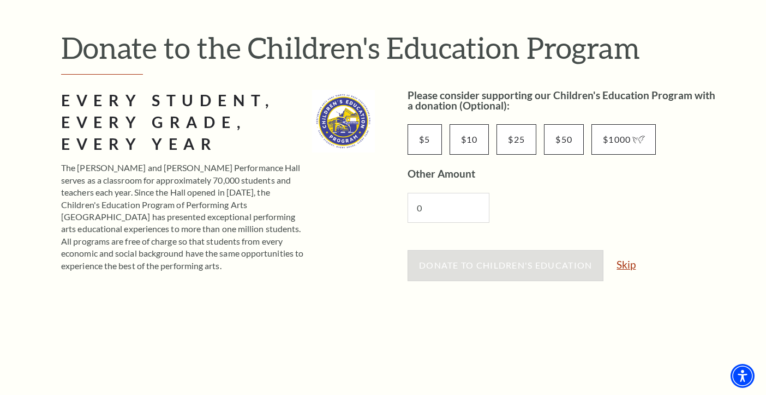
click at [631, 265] on link "Skip" at bounding box center [625, 265] width 19 height 10
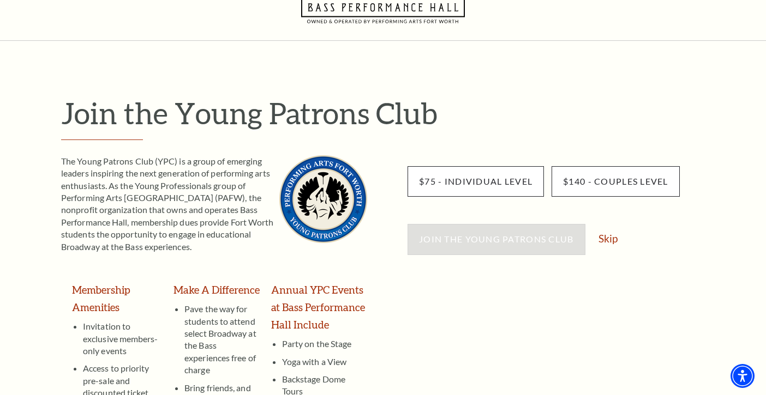
scroll to position [45, 0]
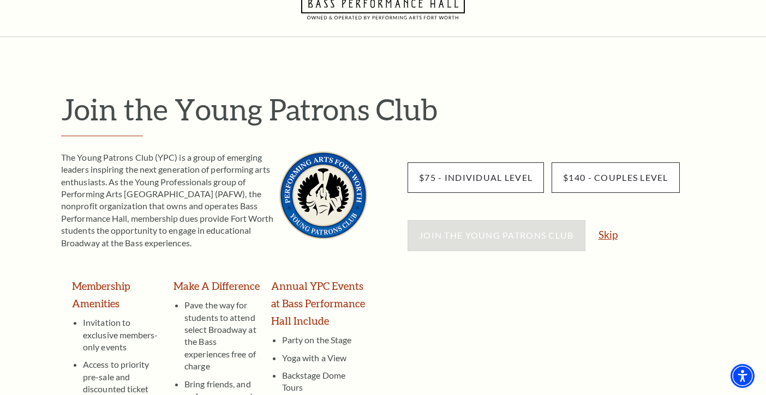
click at [609, 238] on link "Skip" at bounding box center [607, 235] width 19 height 10
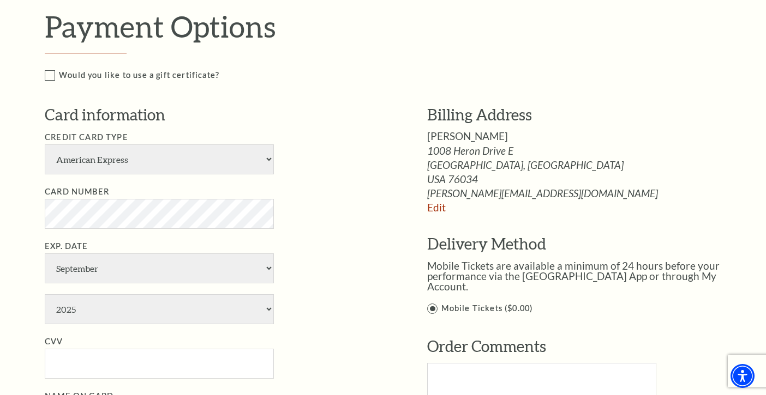
scroll to position [656, 0]
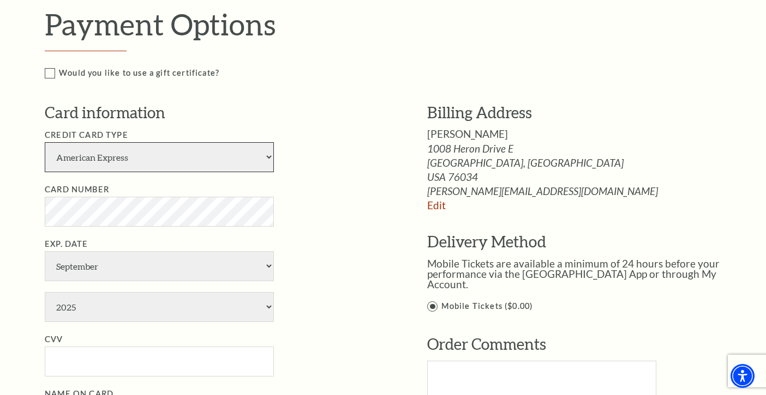
select select "24"
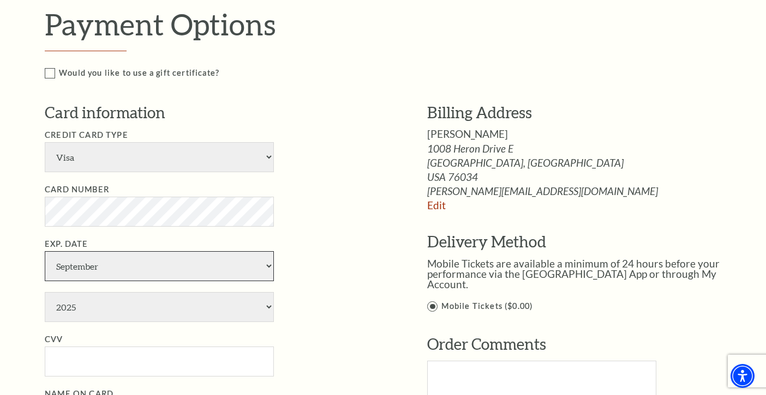
select select "4"
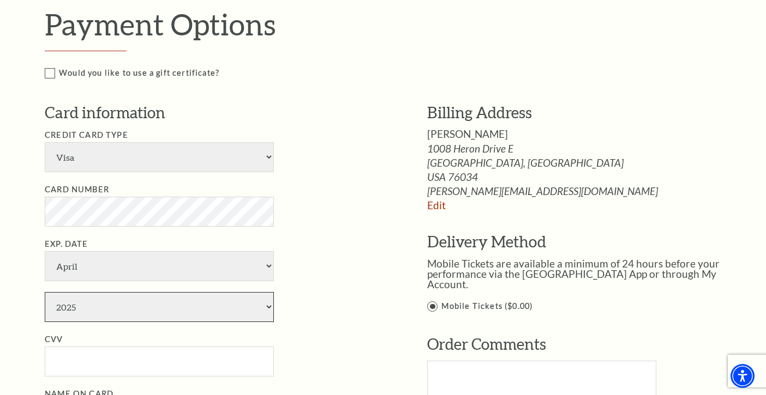
select select "2026"
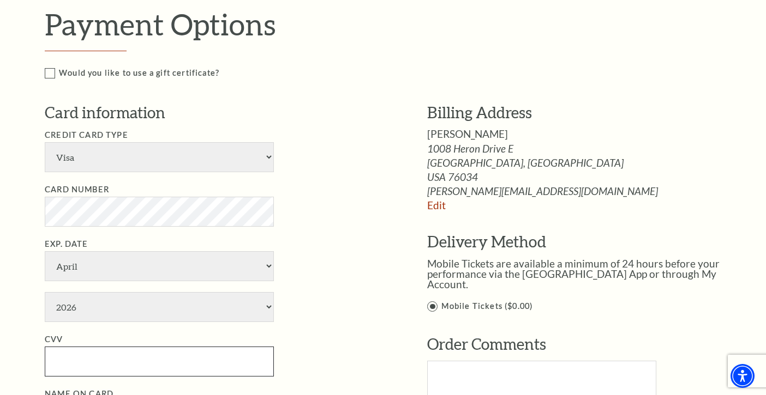
click at [213, 347] on input "CVV" at bounding box center [159, 362] width 229 height 30
type input "931"
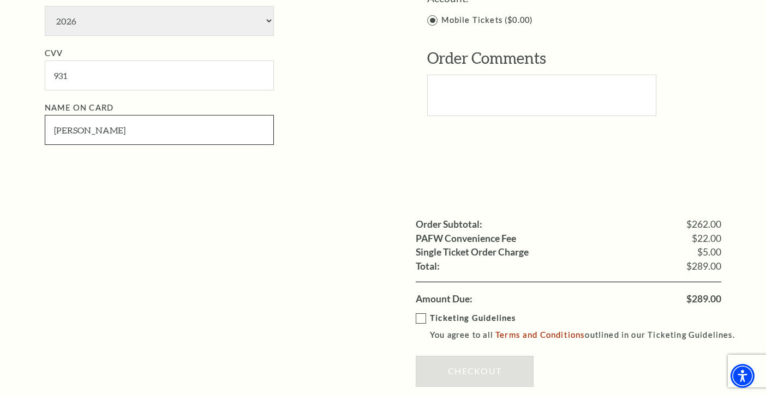
scroll to position [946, 0]
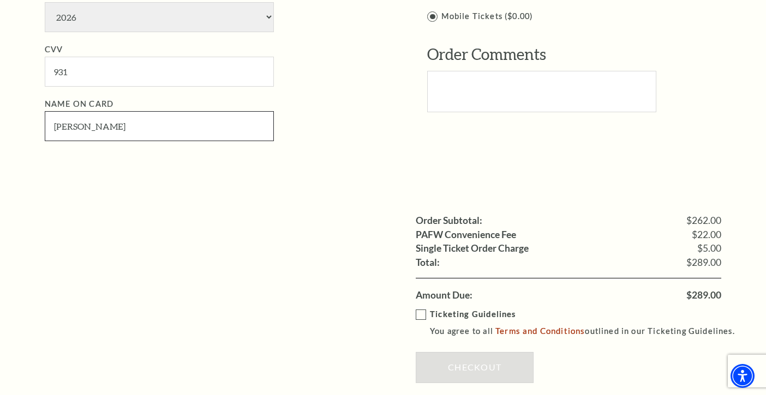
type input "Robin Kuntz"
click at [421, 308] on label "Ticketing Guidelines You agree to all Terms and Conditions outlined in our Tick…" at bounding box center [580, 323] width 329 height 30
click at [0, 0] on input "Ticketing Guidelines You agree to all Terms and Conditions outlined in our Tick…" at bounding box center [0, 0] width 0 height 0
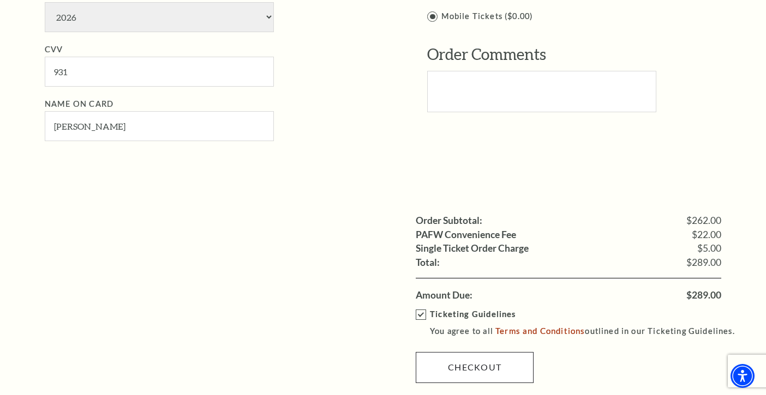
click at [457, 352] on link "Checkout" at bounding box center [475, 367] width 118 height 31
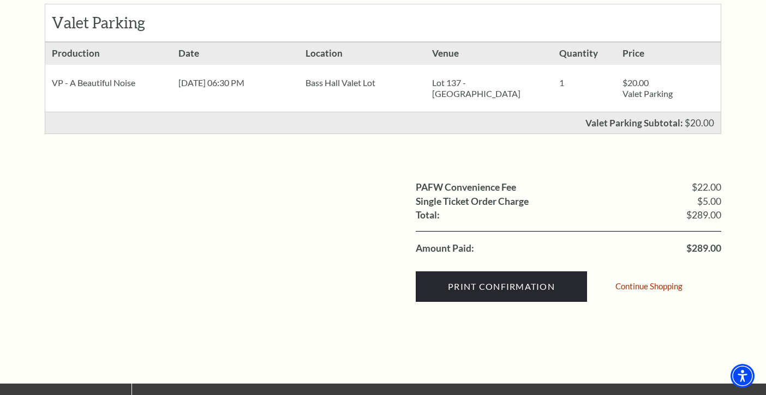
scroll to position [437, 0]
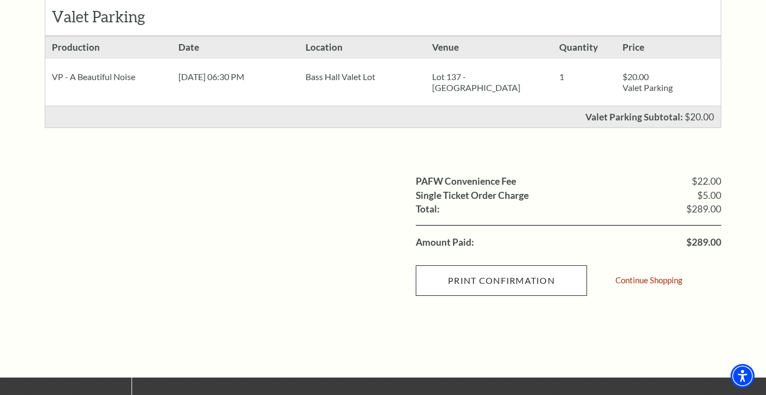
click at [496, 290] on input "Print Confirmation" at bounding box center [501, 281] width 171 height 31
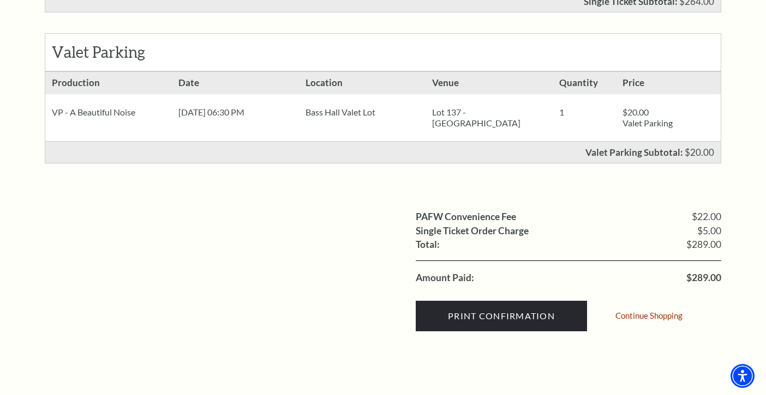
scroll to position [394, 0]
